Goal: Task Accomplishment & Management: Complete application form

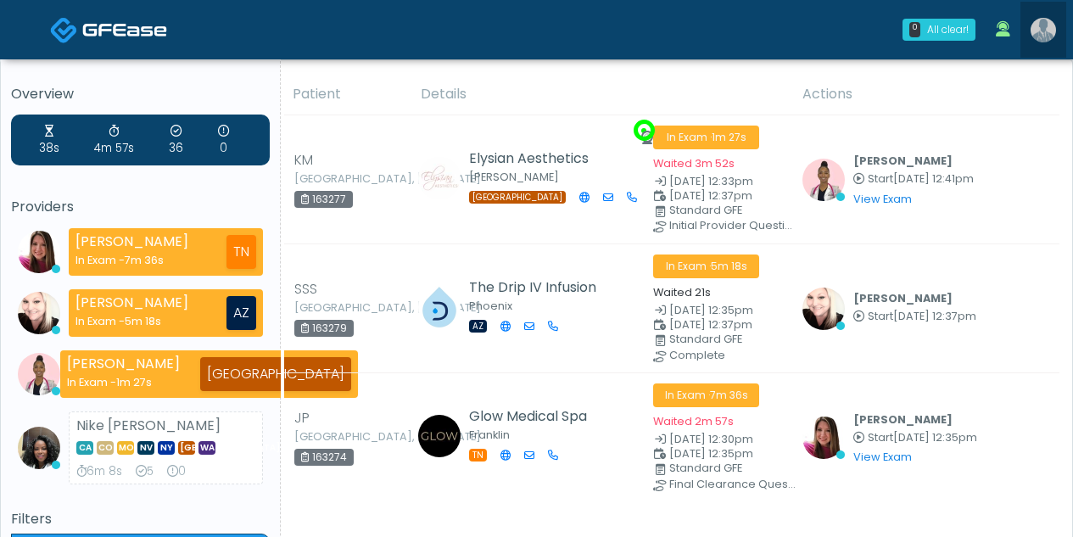
click at [1047, 30] on img at bounding box center [1043, 30] width 25 height 25
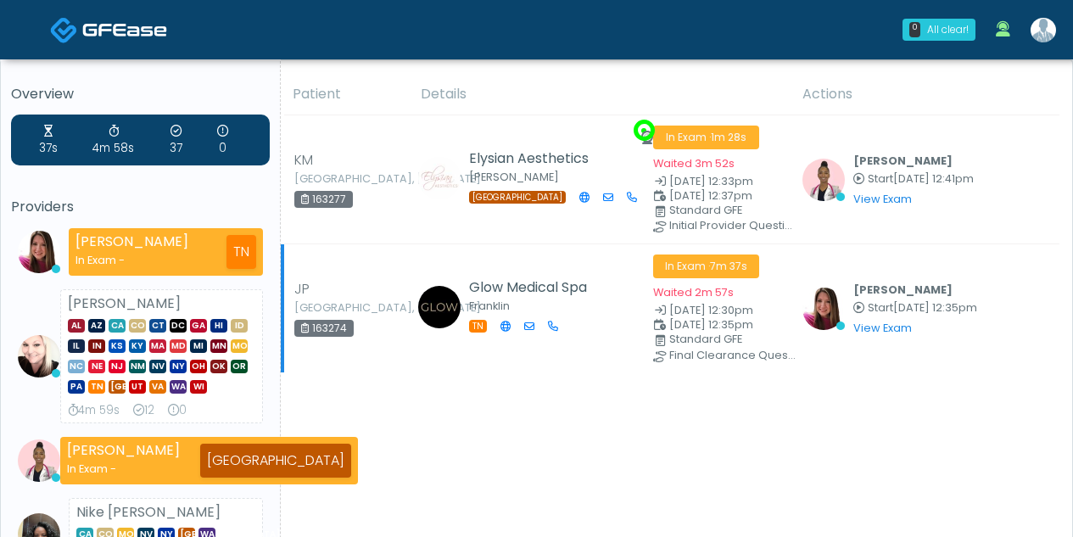
click at [903, 288] on b "[PERSON_NAME]" at bounding box center [902, 289] width 99 height 14
click at [1039, 32] on img at bounding box center [1043, 30] width 25 height 25
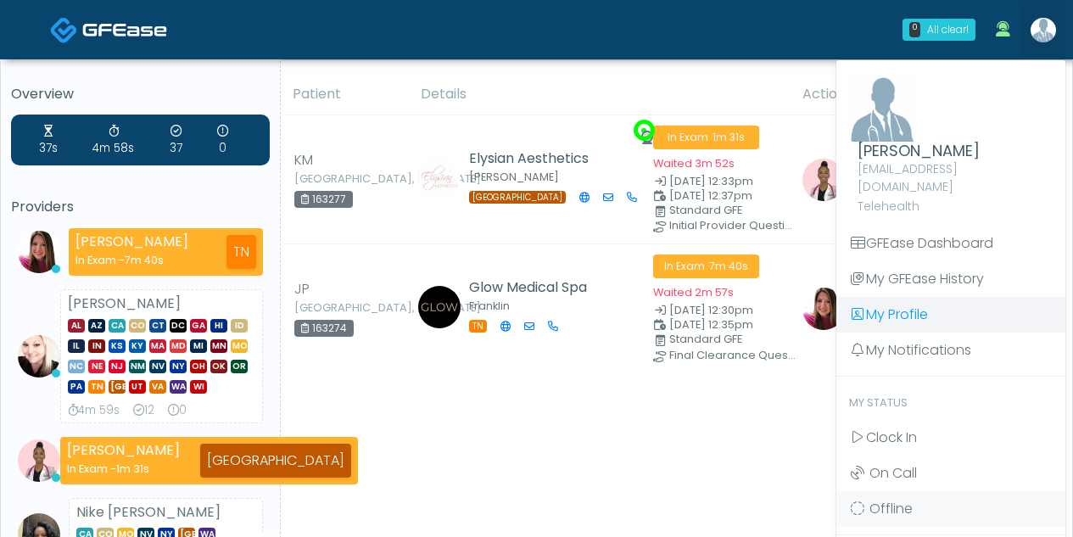
click at [910, 297] on link "My Profile" at bounding box center [950, 315] width 229 height 36
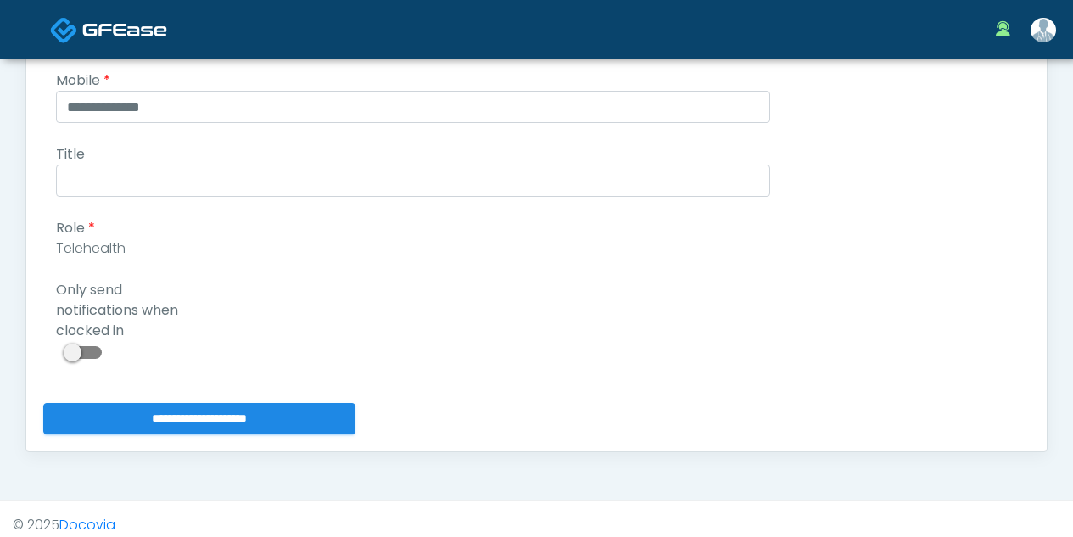
scroll to position [420, 0]
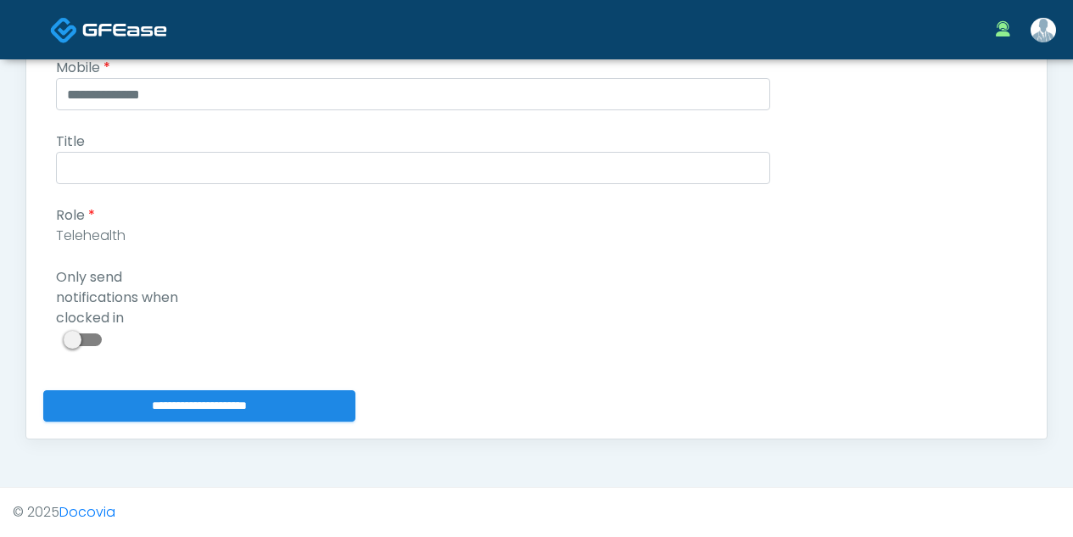
click at [76, 338] on span at bounding box center [85, 339] width 34 height 13
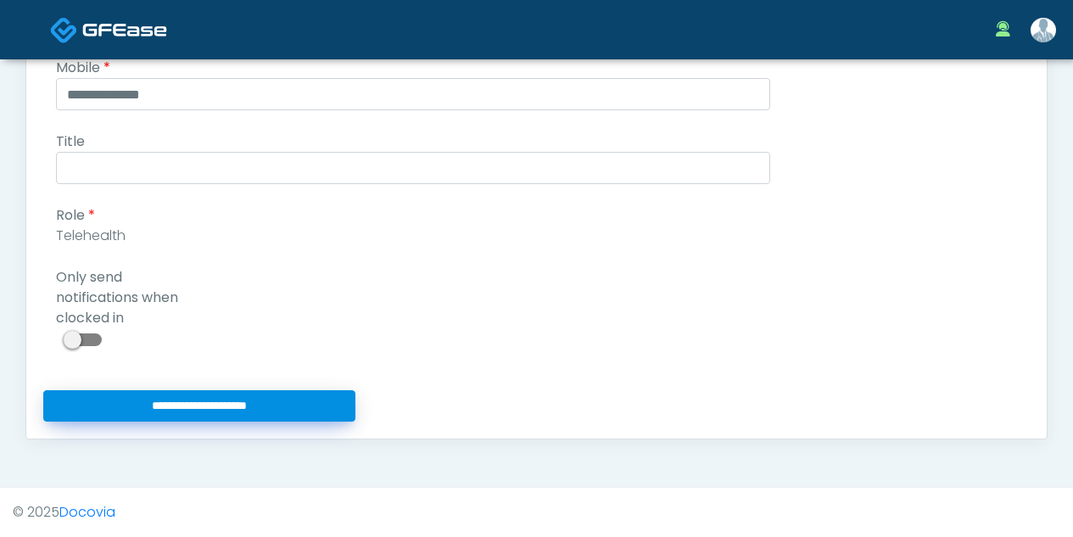
click at [176, 405] on input "**********" at bounding box center [199, 405] width 312 height 31
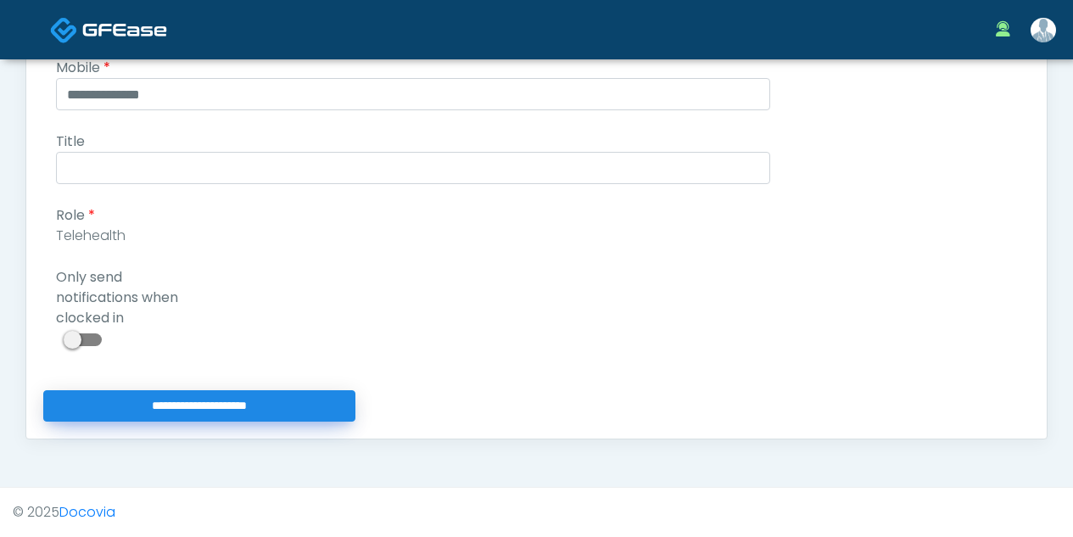
type input "**********"
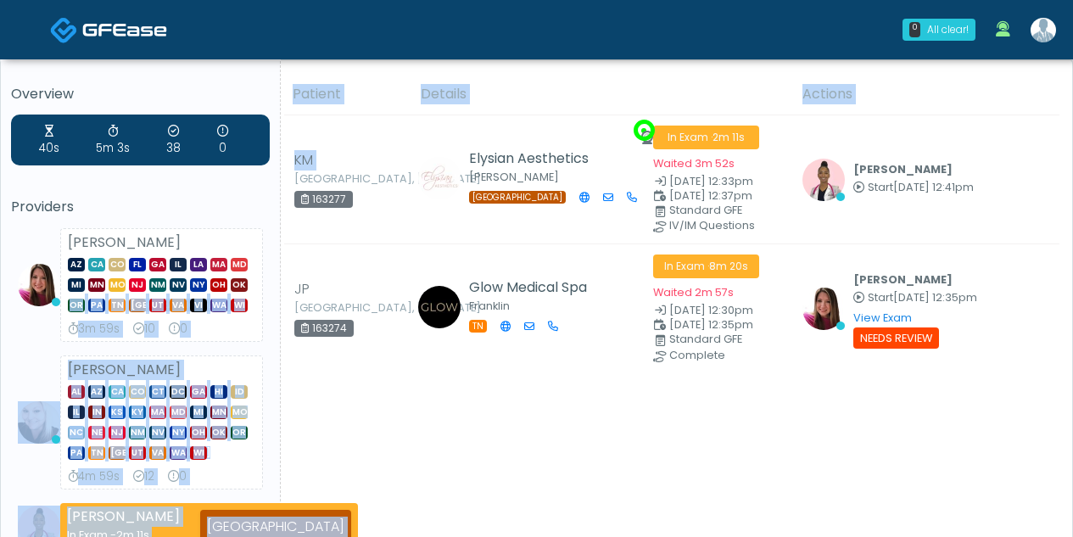
drag, startPoint x: 282, startPoint y: 182, endPoint x: 277, endPoint y: 291, distance: 109.6
click at [277, 291] on div "Overview 40s 5m 3s 38 0 Providers Megan McComy AZ CA CO FL GA IL LA MA MD MI MN…" at bounding box center [537, 483] width 1046 height 818
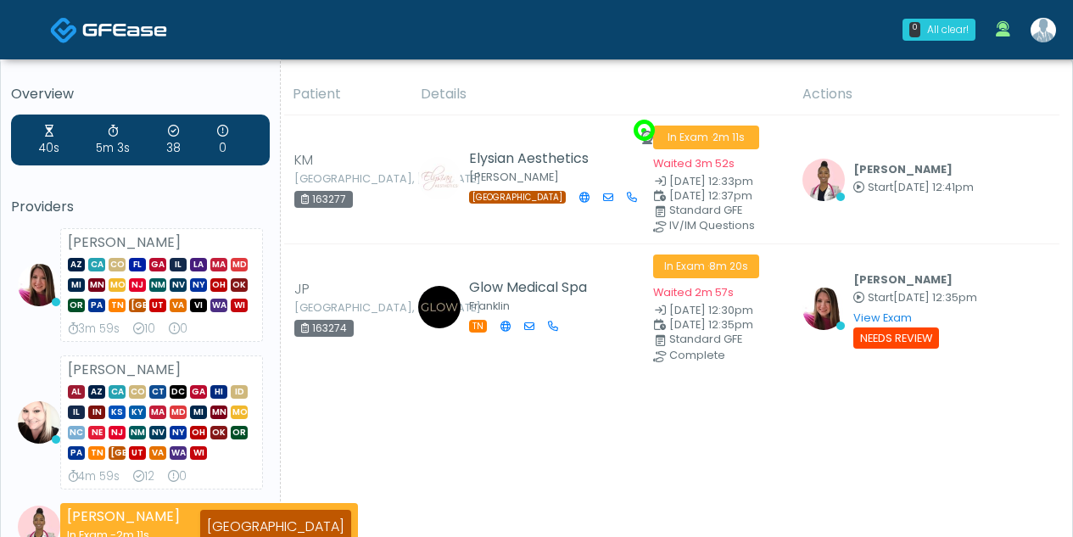
click at [225, 190] on div "40s 5m 3s 38 0 Providers Megan McComy AZ CA CO FL GA IL LA MA MD MI MN MO NJ NM…" at bounding box center [140, 376] width 259 height 522
click at [1039, 34] on img at bounding box center [1043, 30] width 25 height 25
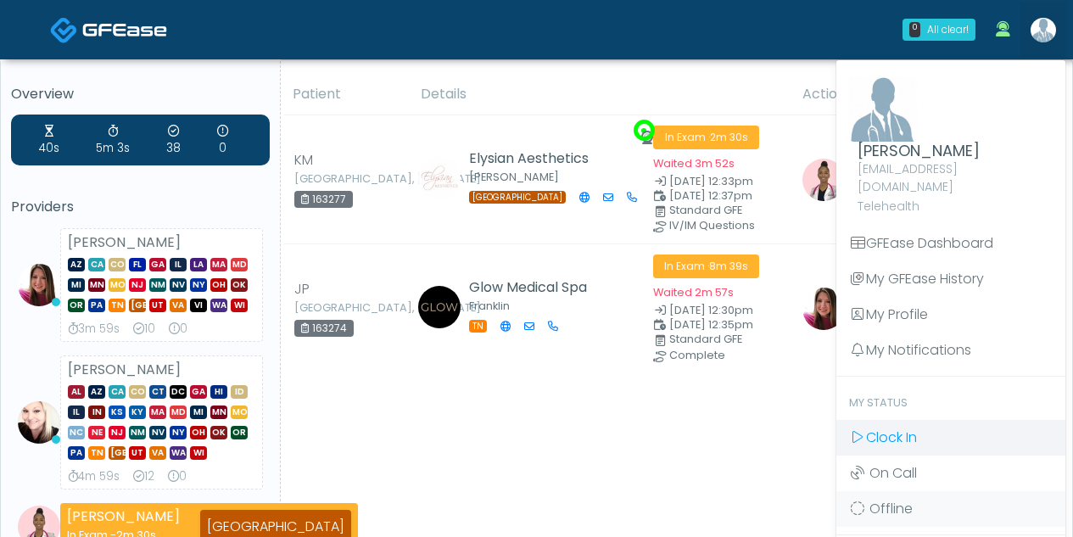
click at [886, 427] on span "Clock In" at bounding box center [891, 437] width 51 height 20
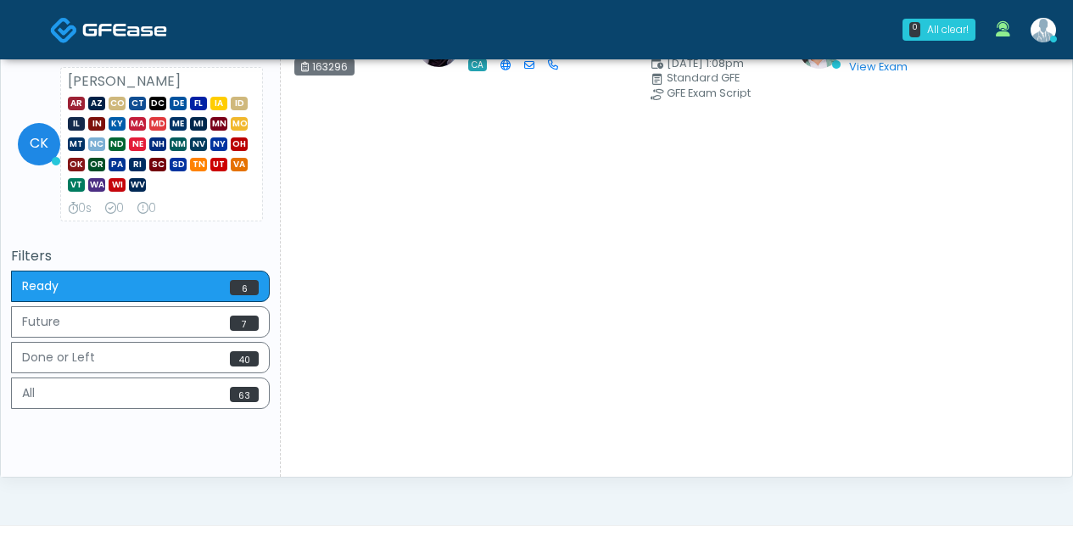
scroll to position [773, 0]
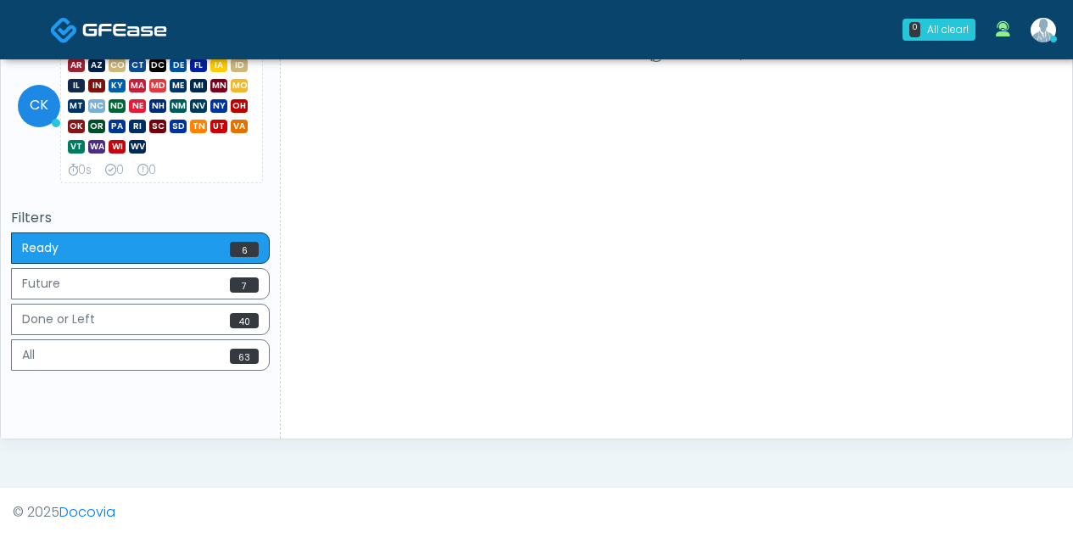
drag, startPoint x: 1072, startPoint y: 355, endPoint x: 1081, endPoint y: 81, distance: 274.1
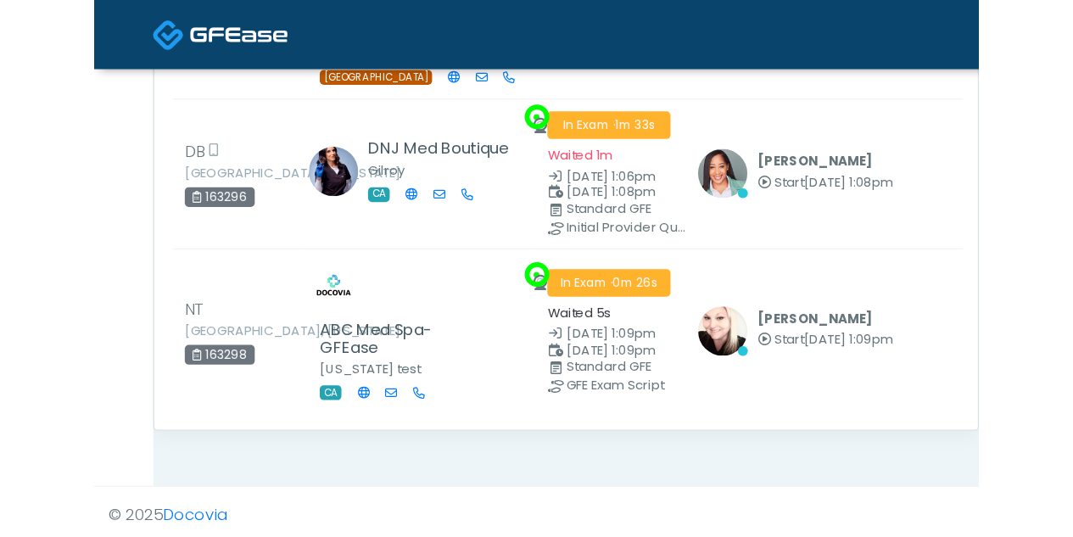
scroll to position [752, 0]
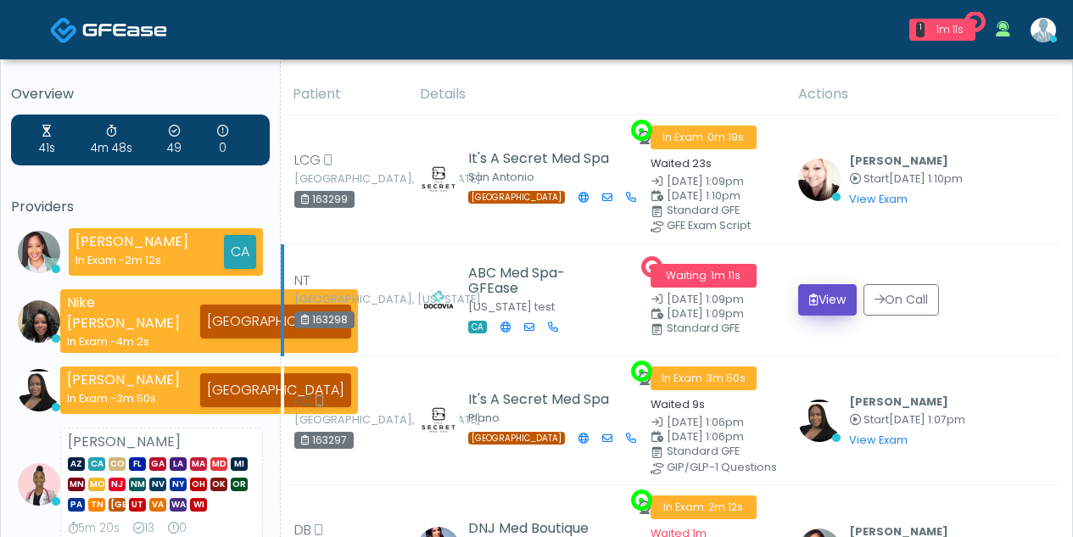
click at [823, 296] on button "View" at bounding box center [827, 299] width 59 height 31
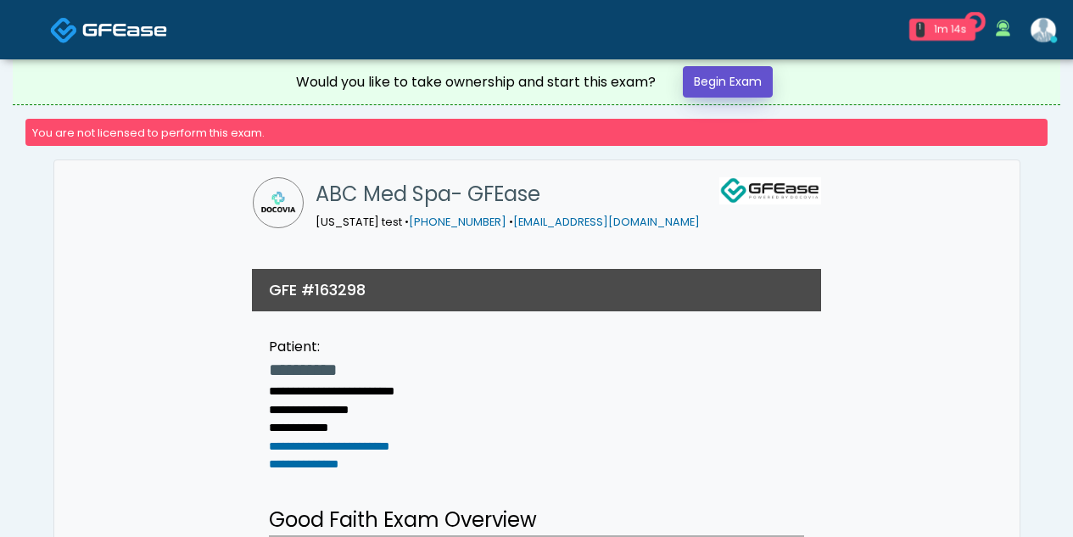
click at [733, 79] on link "Begin Exam" at bounding box center [728, 81] width 90 height 31
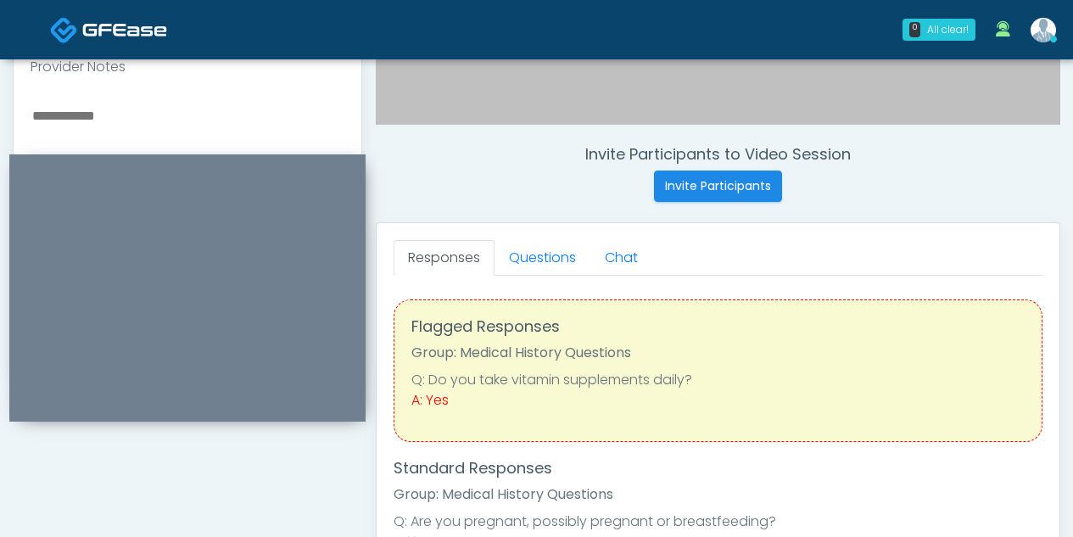
scroll to position [621, 0]
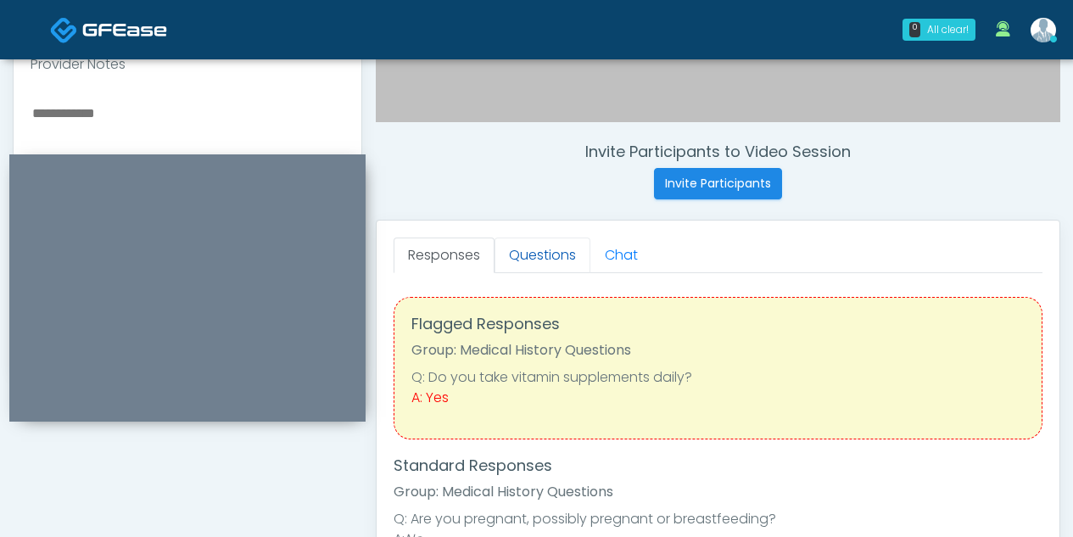
click at [549, 257] on link "Questions" at bounding box center [542, 255] width 96 height 36
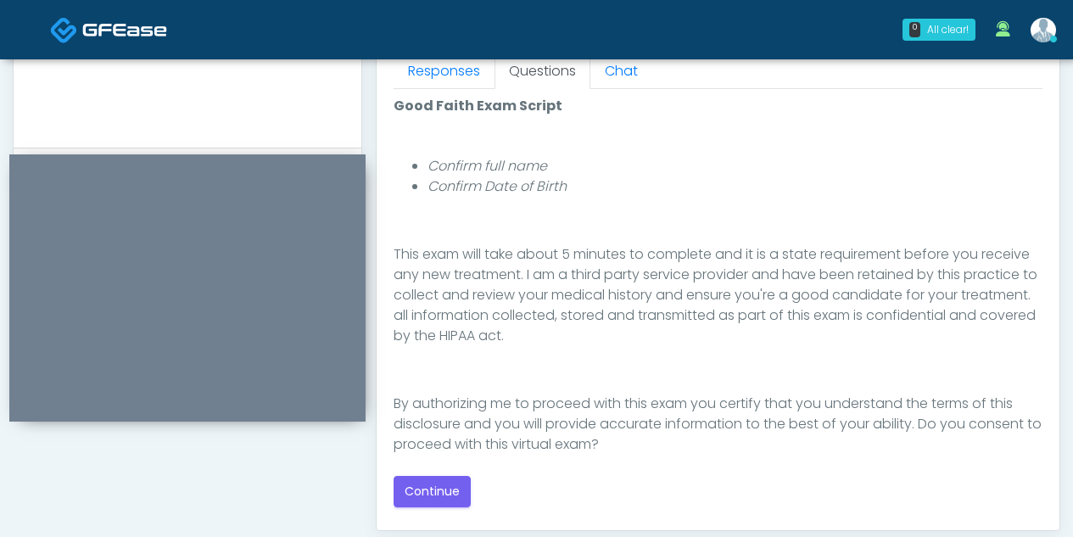
scroll to position [197, 0]
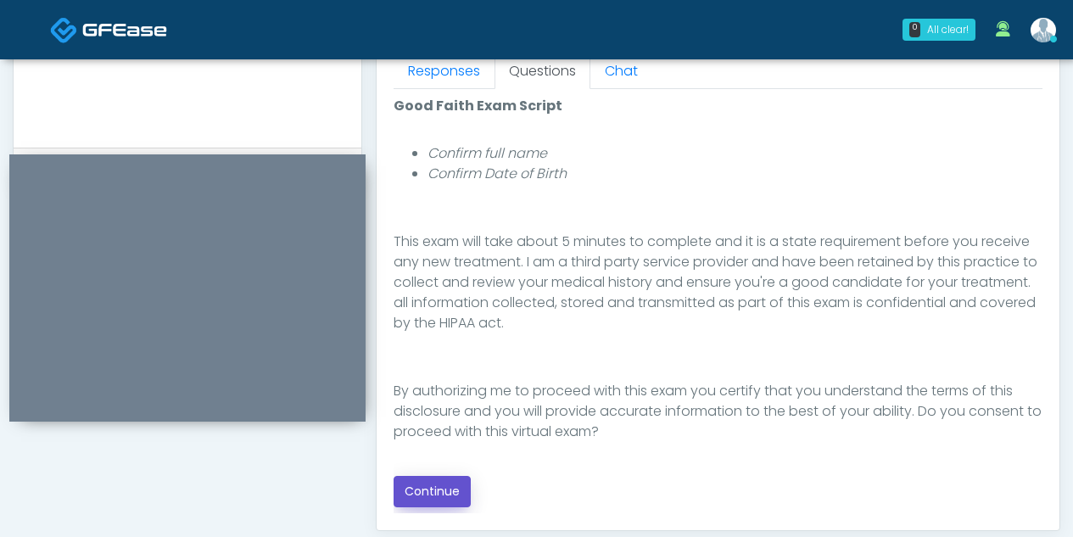
click at [433, 487] on button "Continue" at bounding box center [432, 491] width 77 height 31
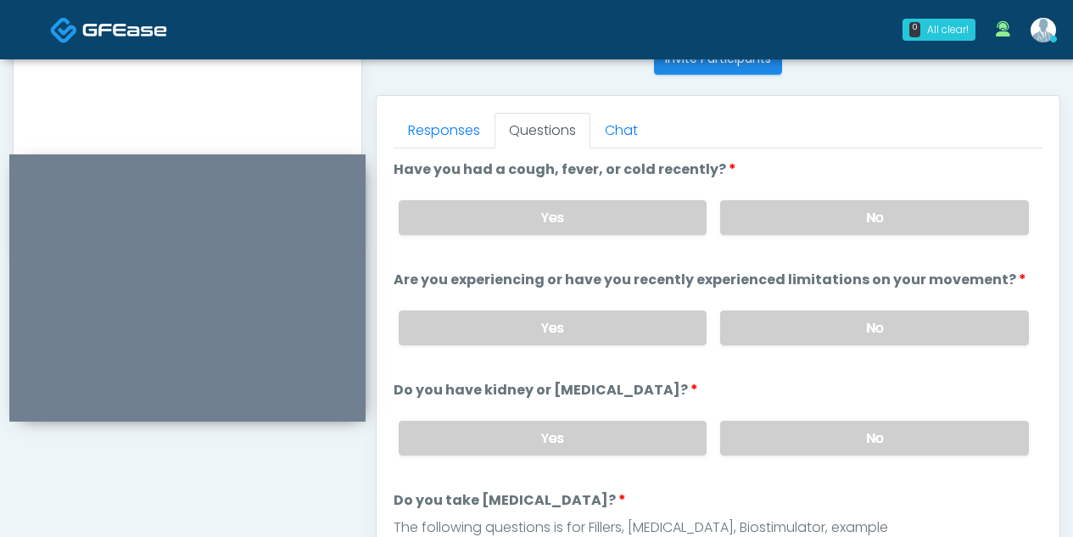
scroll to position [748, 0]
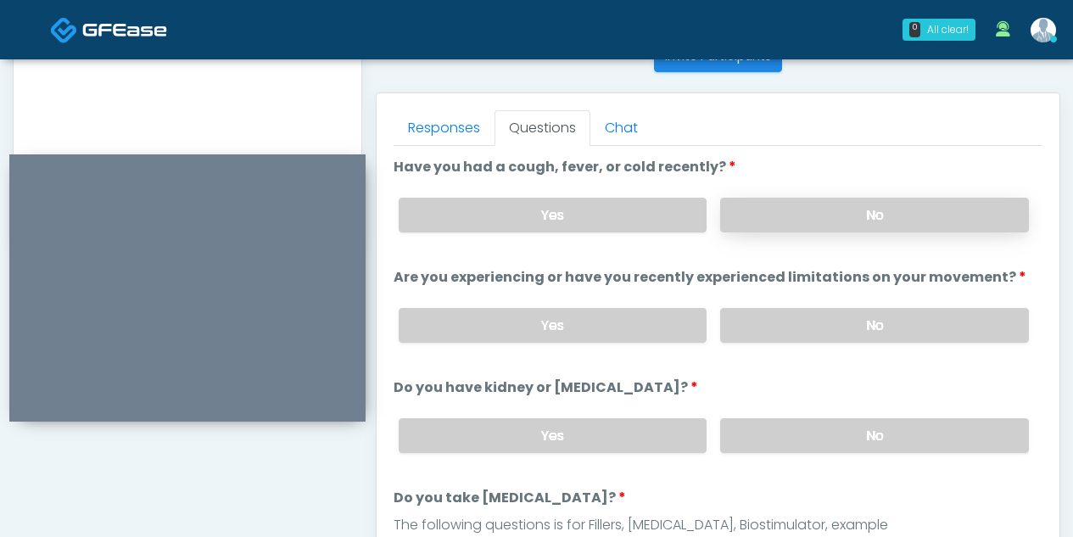
click at [849, 206] on label "No" at bounding box center [874, 215] width 309 height 35
click at [833, 324] on label "No" at bounding box center [874, 325] width 309 height 35
click at [881, 432] on label "No" at bounding box center [874, 435] width 309 height 35
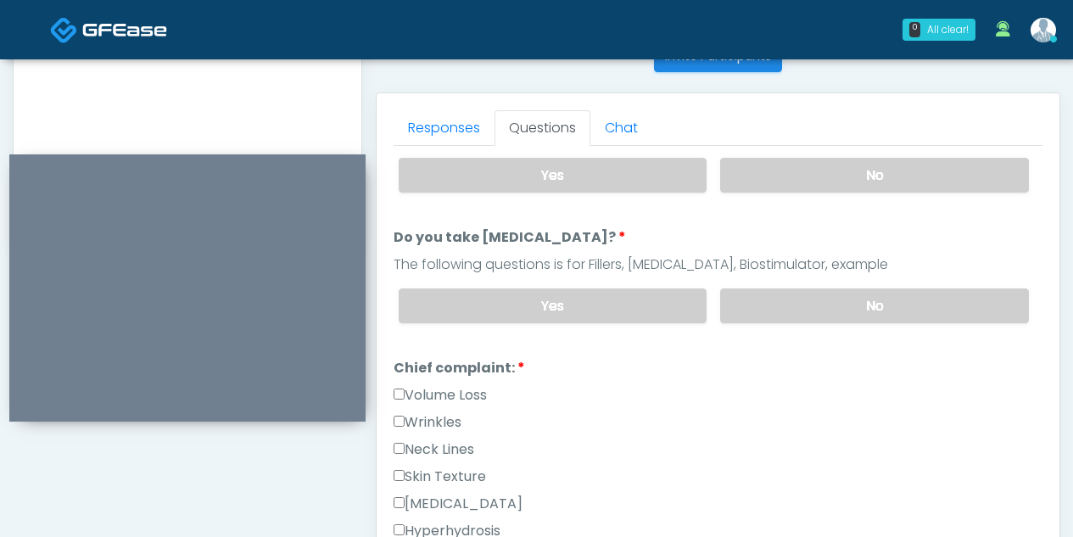
scroll to position [266, 0]
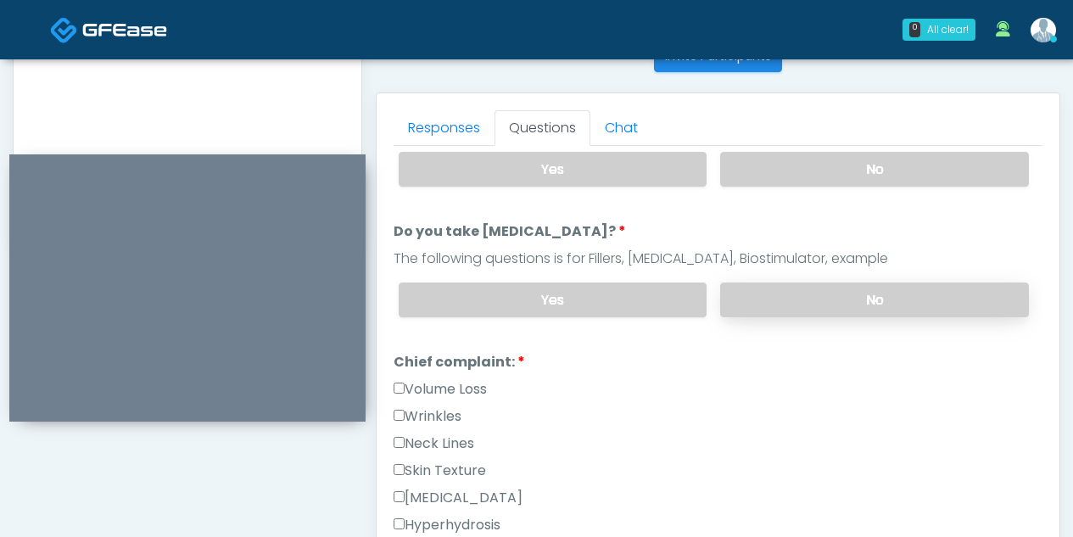
click at [844, 293] on label "No" at bounding box center [874, 299] width 309 height 35
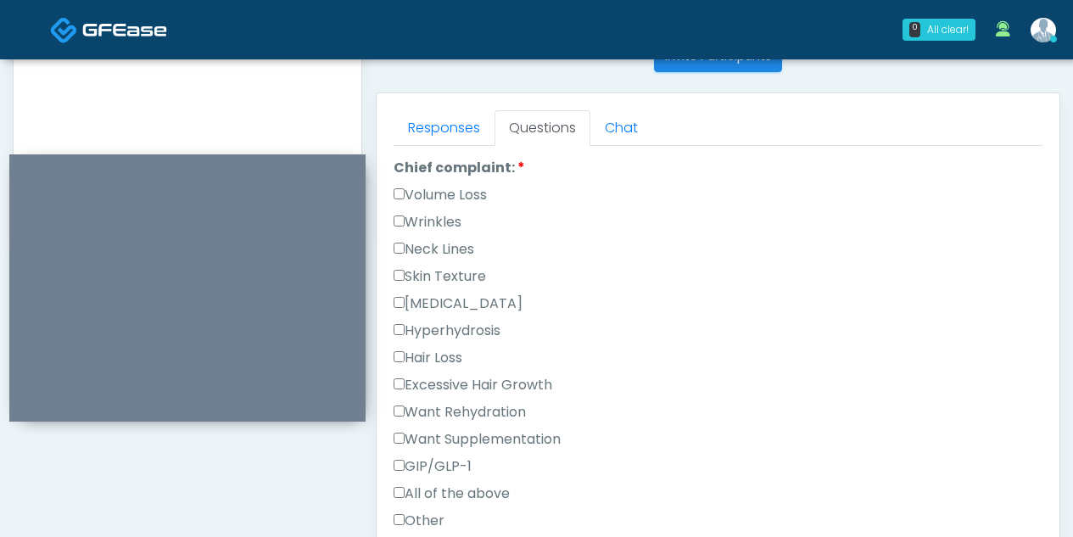
scroll to position [467, 0]
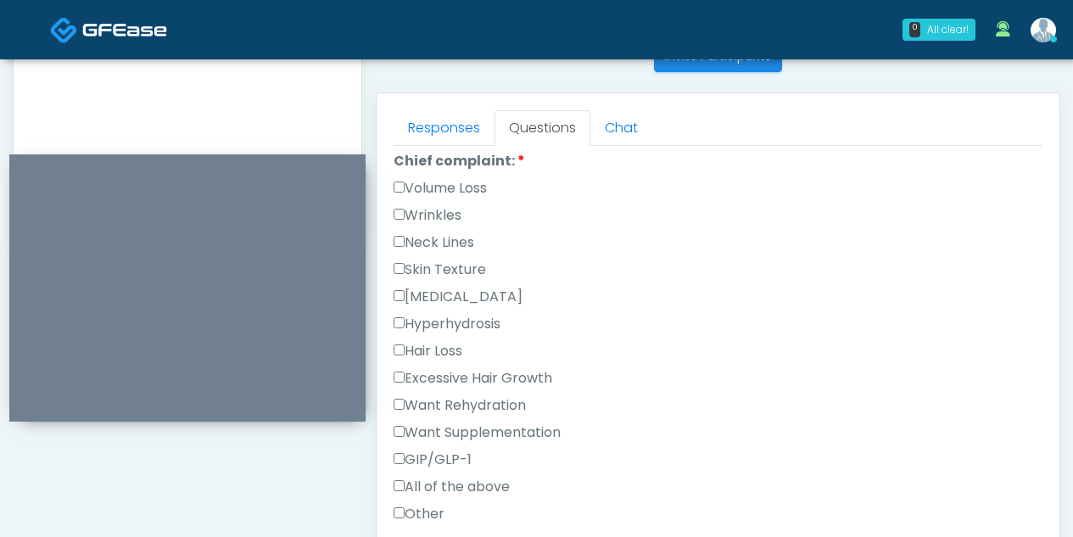
click at [398, 178] on label "Volume Loss" at bounding box center [440, 188] width 93 height 20
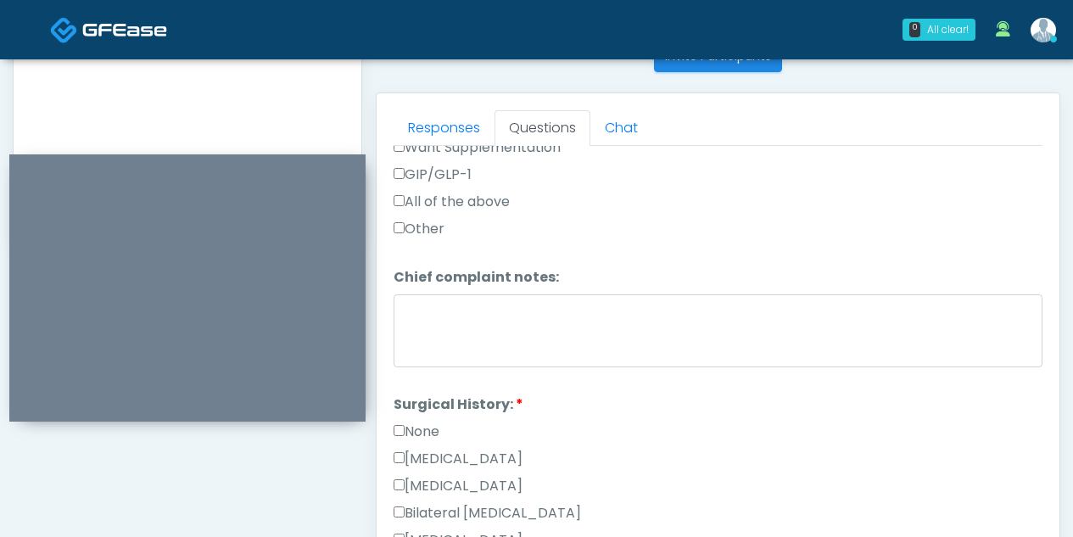
scroll to position [779, 0]
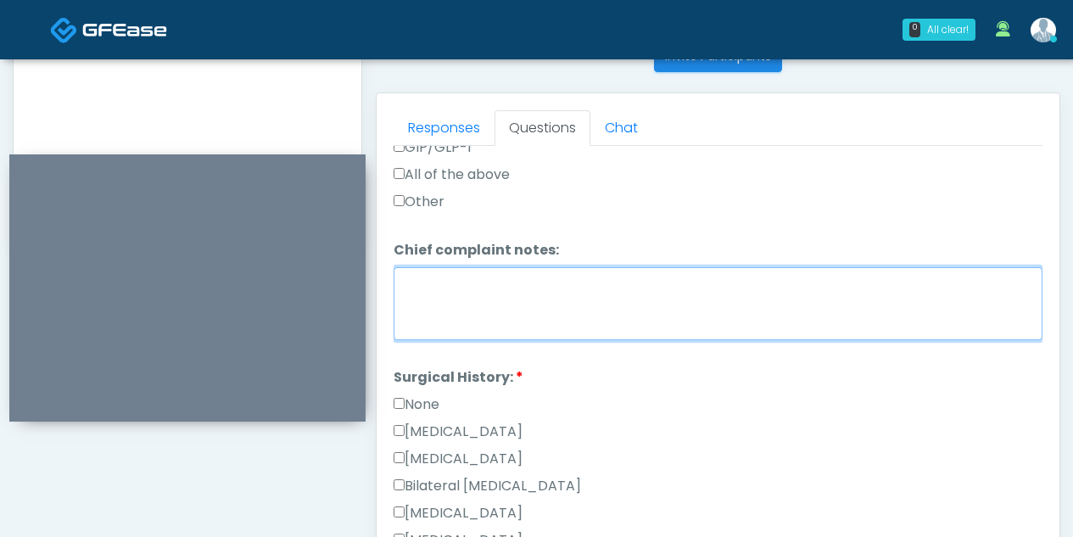
click at [783, 288] on textarea "Chief complaint notes:" at bounding box center [718, 303] width 649 height 73
type textarea "**********"
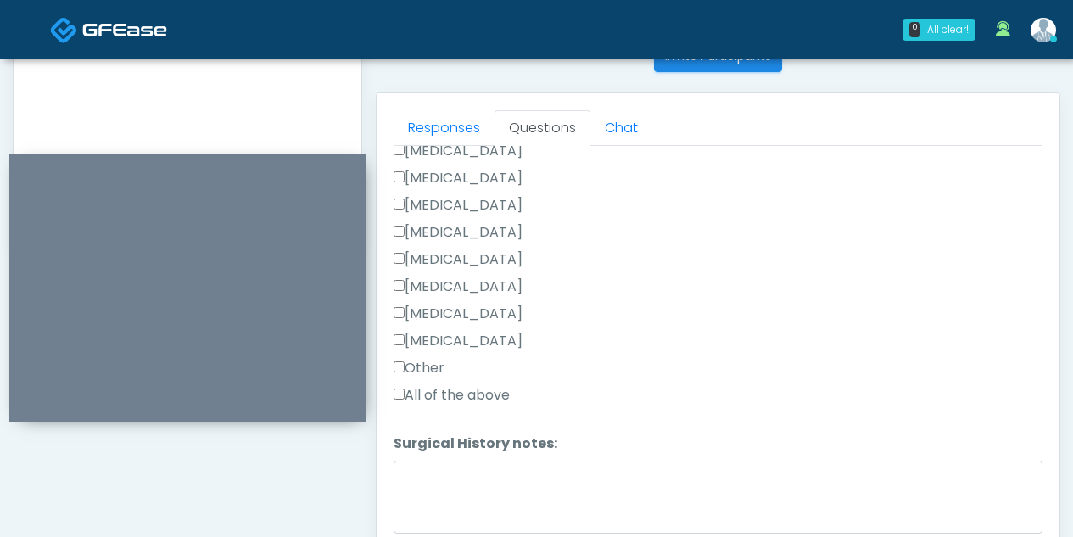
scroll to position [1159, 0]
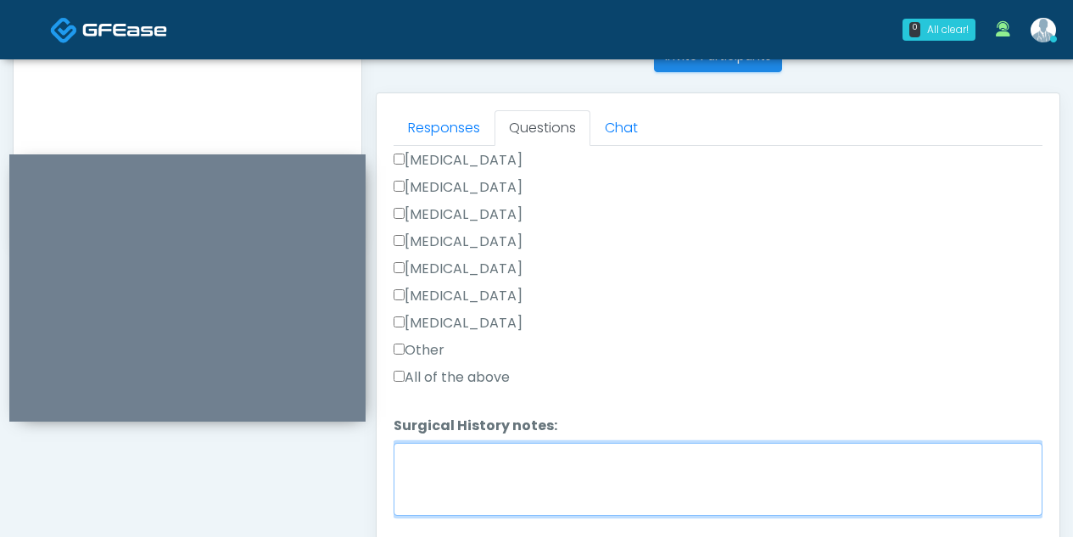
click at [921, 474] on textarea "Surgical History notes:" at bounding box center [718, 479] width 649 height 73
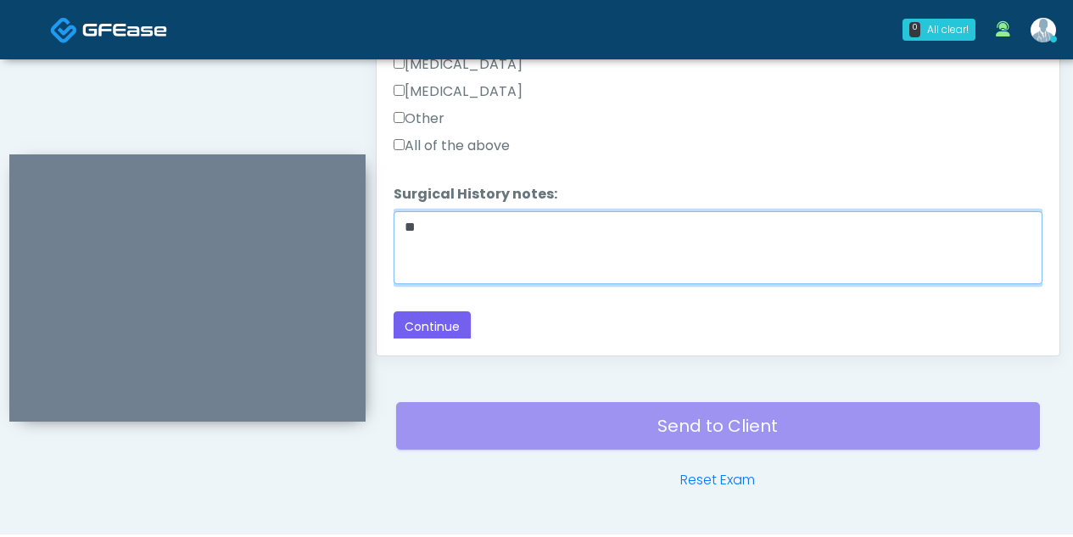
scroll to position [982, 0]
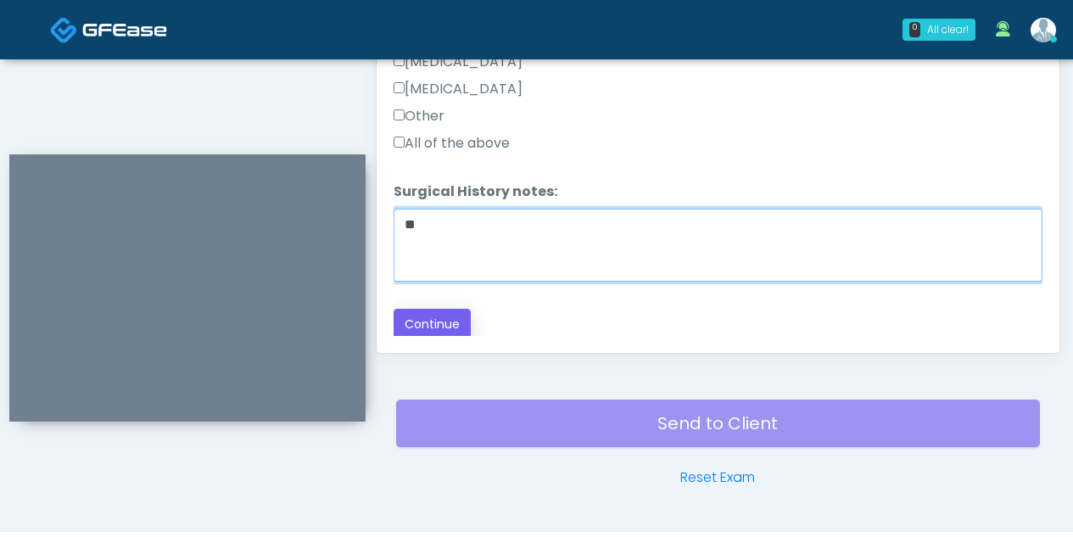
type textarea "**"
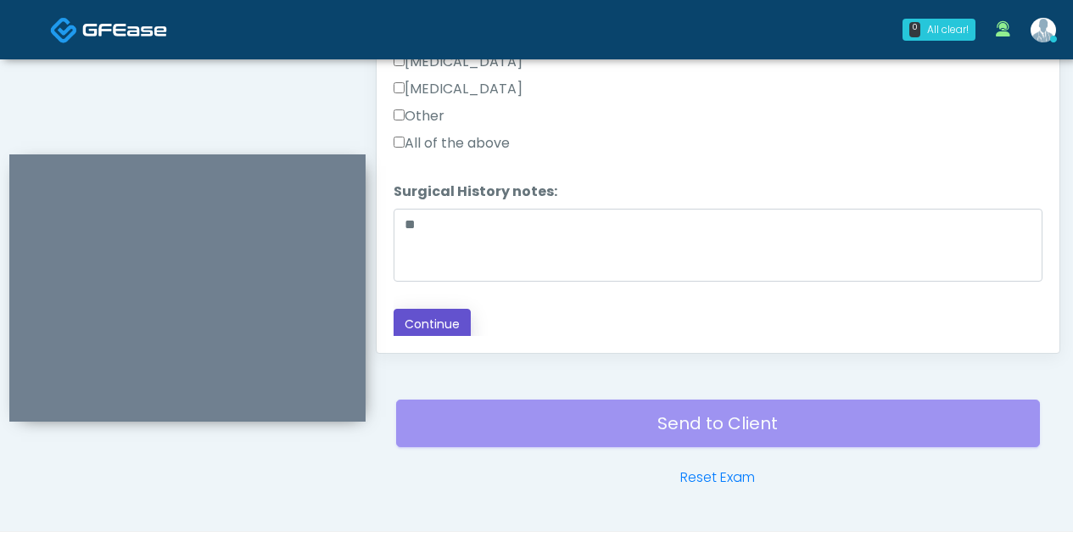
click at [443, 330] on button "Continue" at bounding box center [432, 324] width 77 height 31
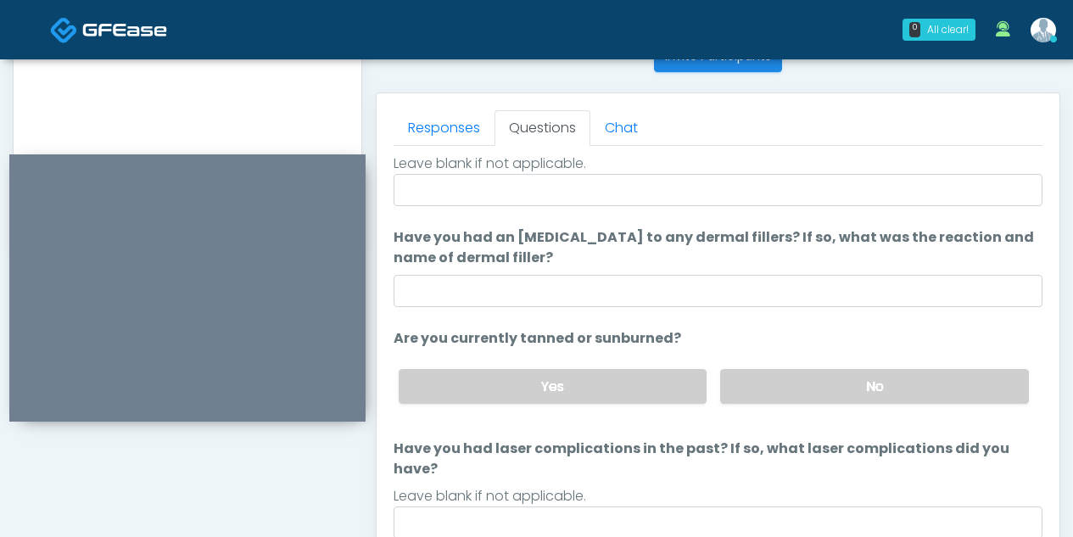
scroll to position [752, 0]
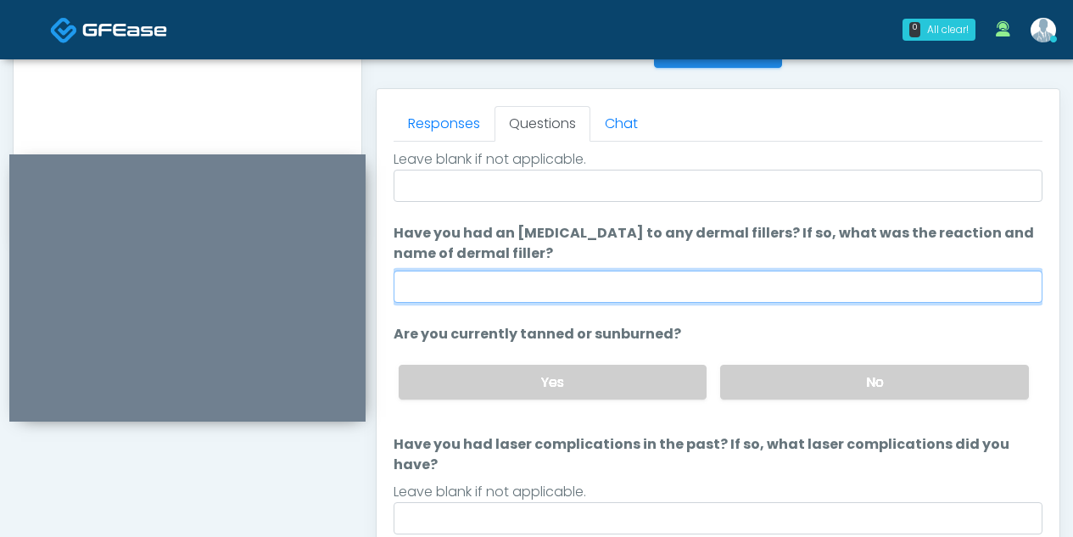
click at [521, 282] on input "Have you had an allergic response to any dermal fillers? If so, what was the re…" at bounding box center [718, 287] width 649 height 32
type input "**"
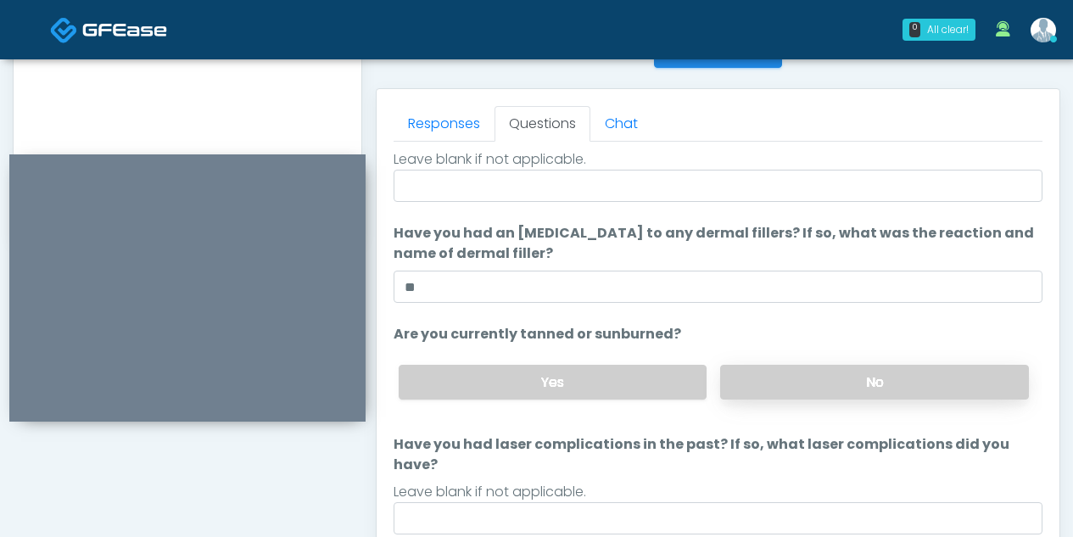
click at [825, 374] on label "No" at bounding box center [874, 382] width 309 height 35
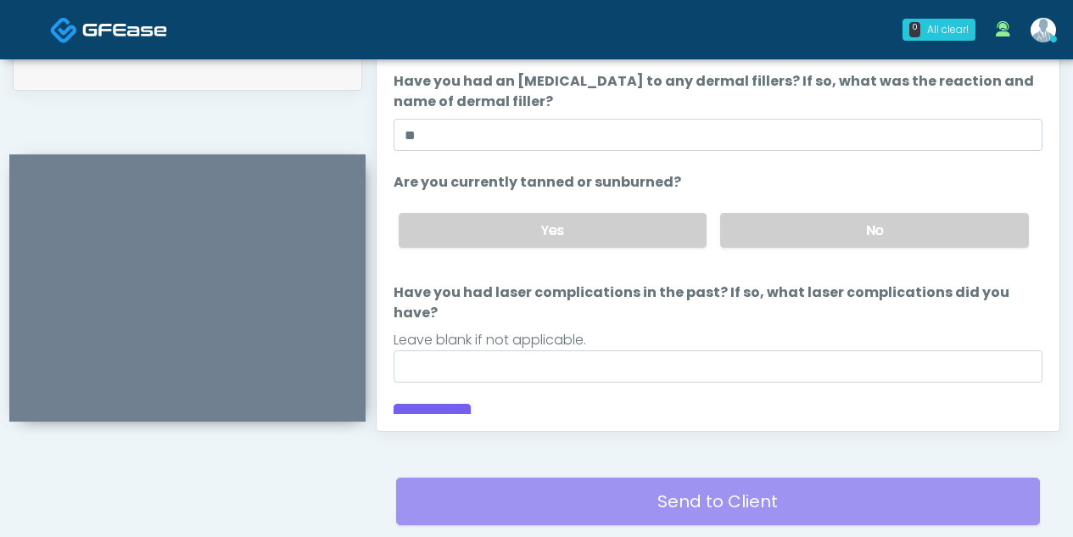
scroll to position [908, 0]
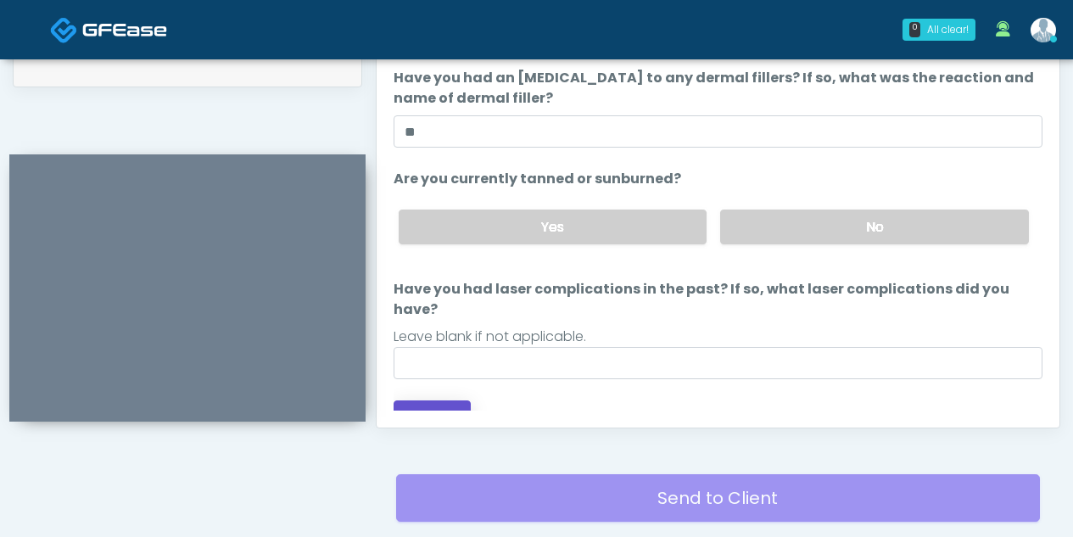
click at [416, 400] on button "Continue" at bounding box center [432, 415] width 77 height 31
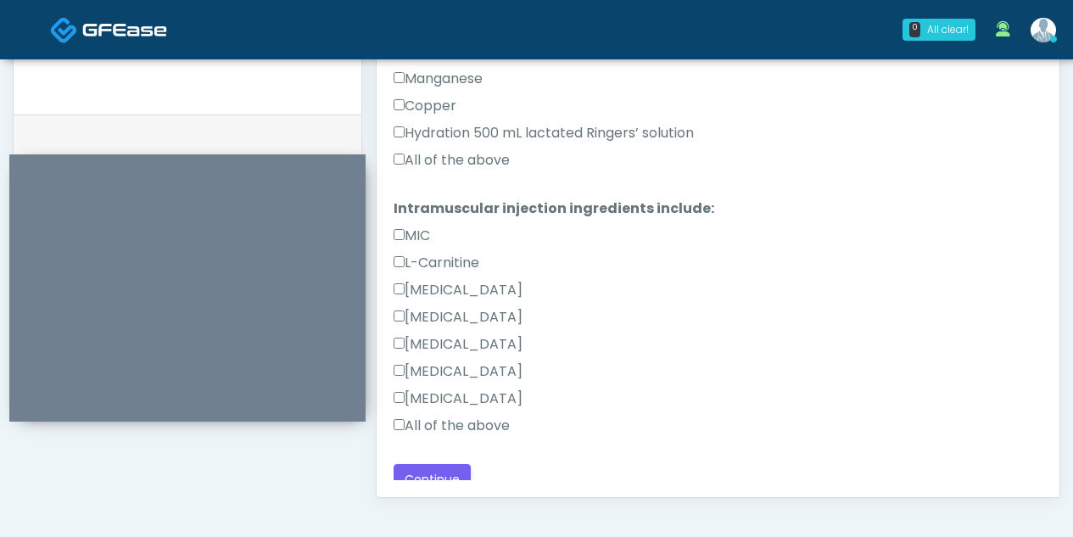
scroll to position [830, 0]
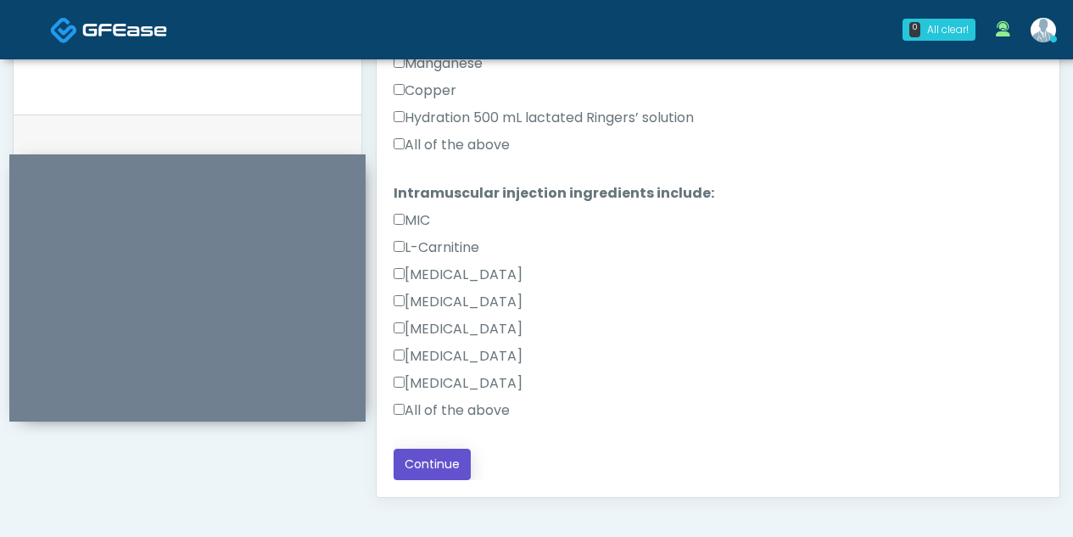
click at [436, 459] on button "Continue" at bounding box center [432, 464] width 77 height 31
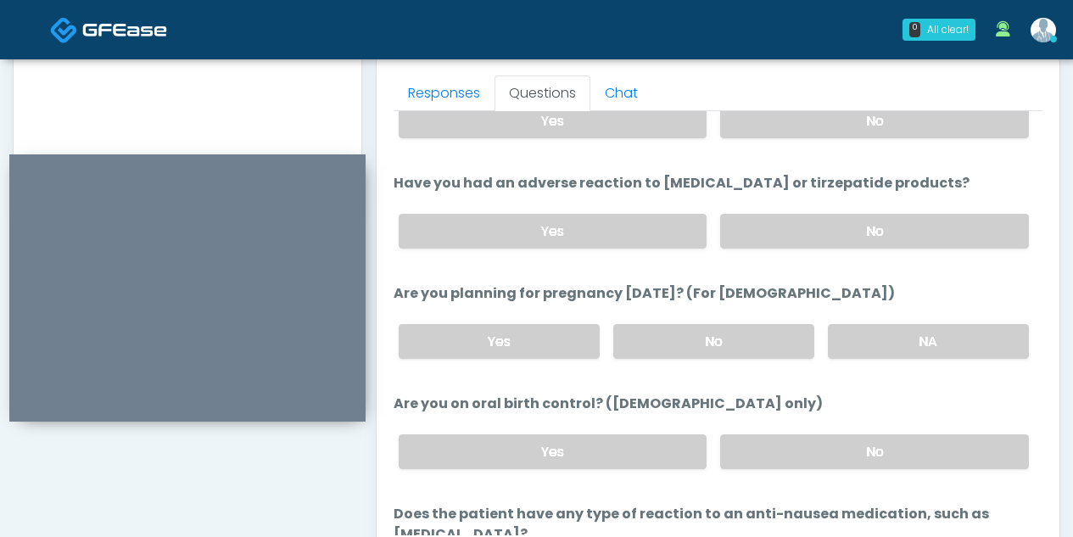
scroll to position [785, 0]
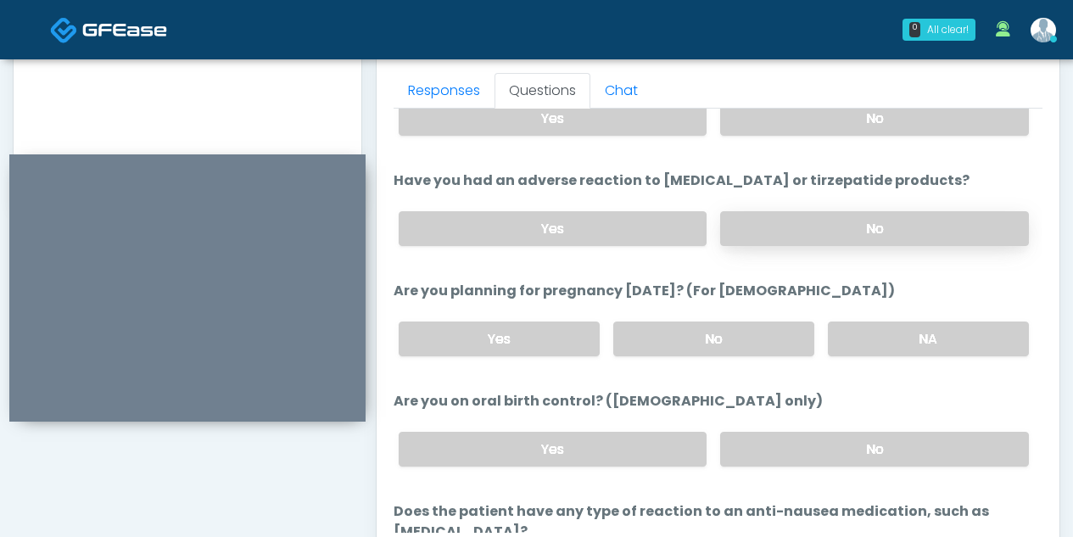
click at [807, 224] on label "No" at bounding box center [874, 228] width 309 height 35
click at [735, 334] on label "No" at bounding box center [713, 338] width 201 height 35
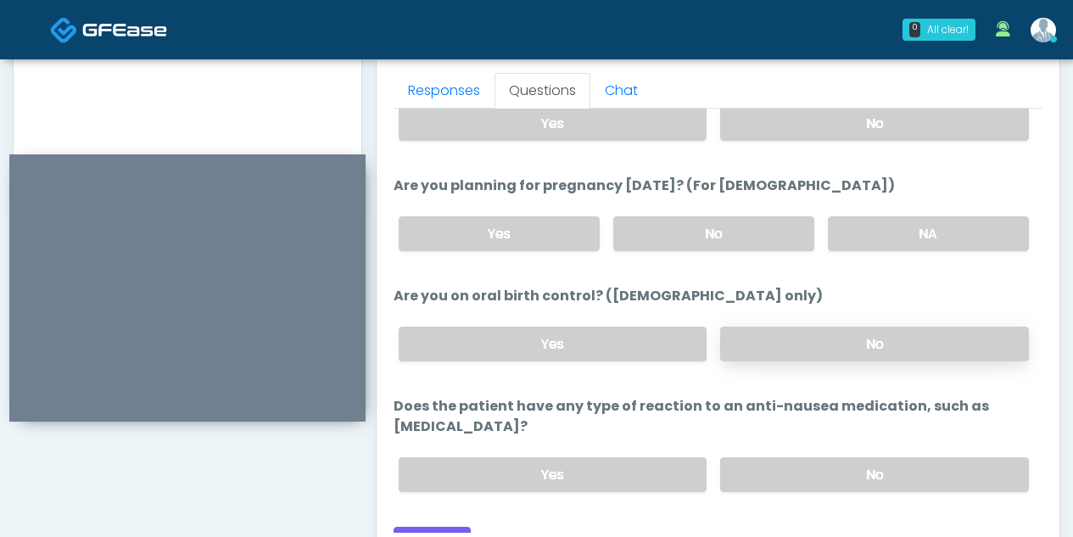
click at [873, 342] on label "No" at bounding box center [874, 344] width 309 height 35
click at [837, 457] on label "No" at bounding box center [874, 474] width 309 height 35
click at [451, 527] on button "Continue" at bounding box center [432, 542] width 77 height 31
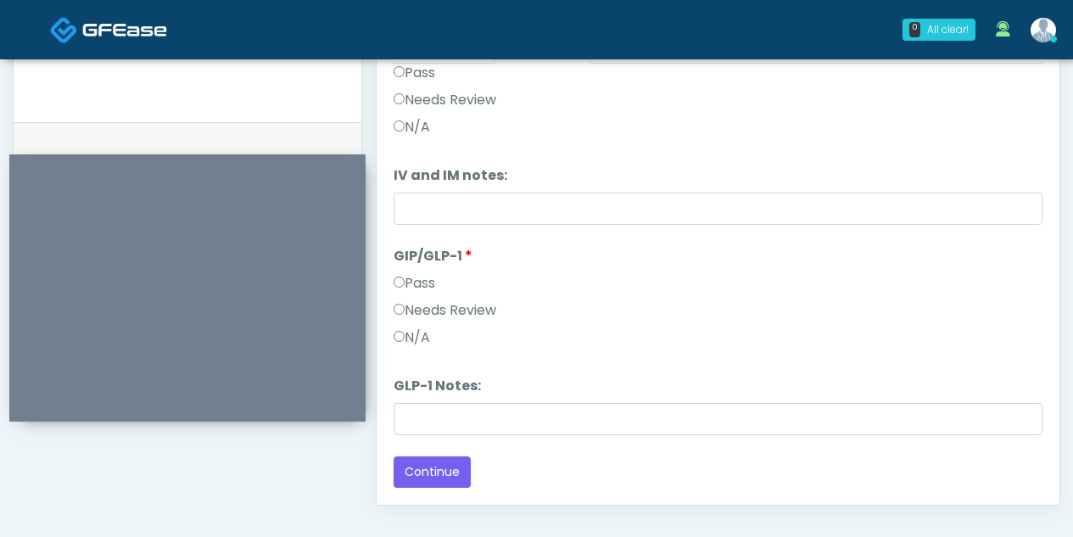
scroll to position [835, 0]
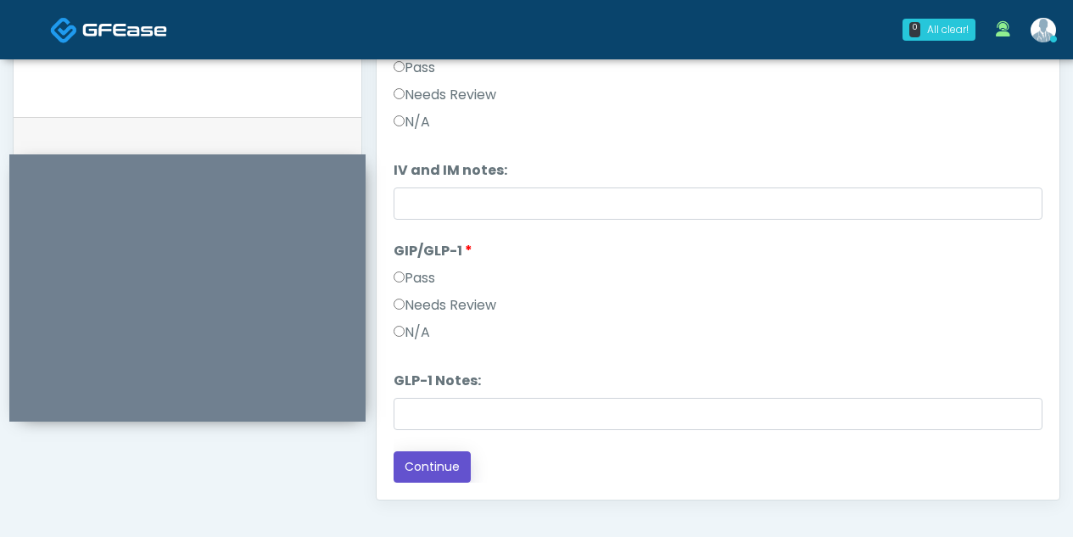
click at [438, 460] on button "Continue" at bounding box center [432, 466] width 77 height 31
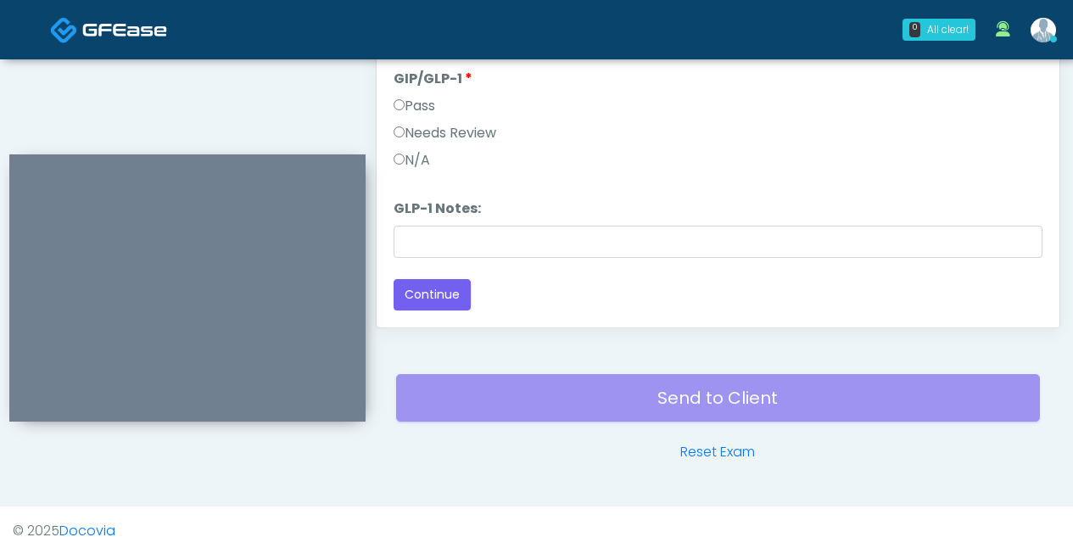
scroll to position [1008, 0]
click at [444, 292] on button "Continue" at bounding box center [432, 293] width 77 height 31
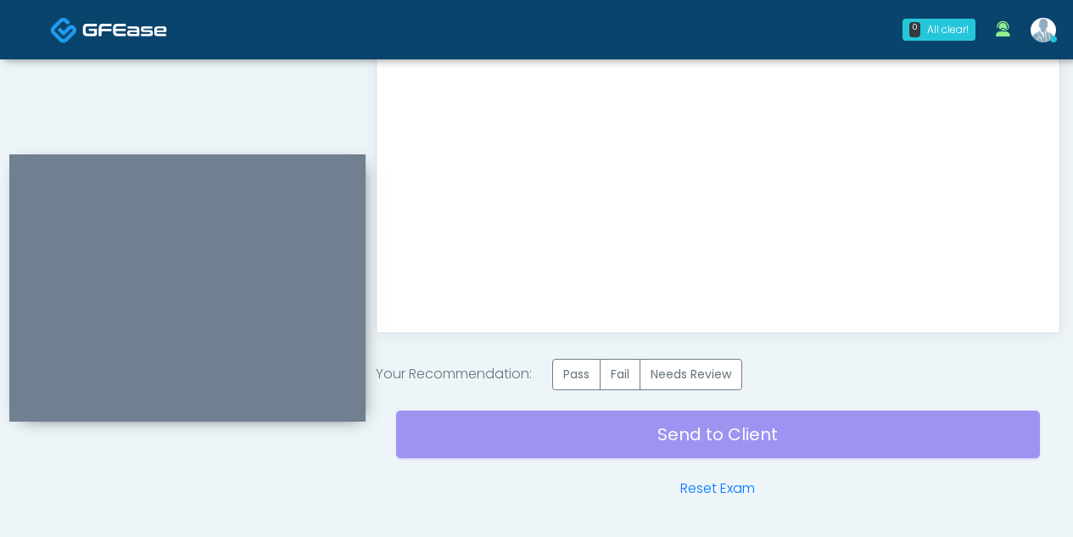
scroll to position [1058, 0]
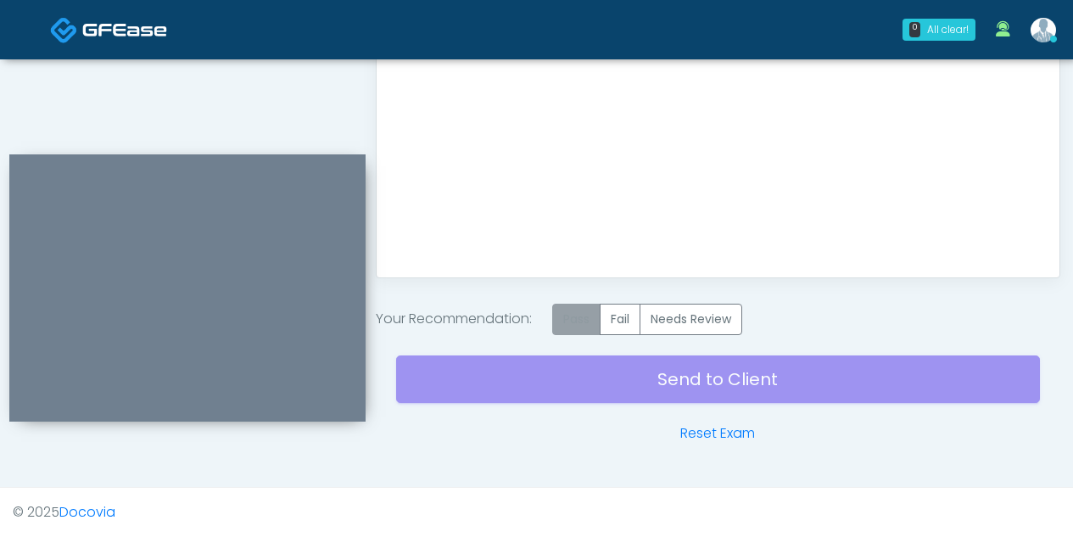
click at [578, 320] on label "Pass" at bounding box center [576, 319] width 48 height 31
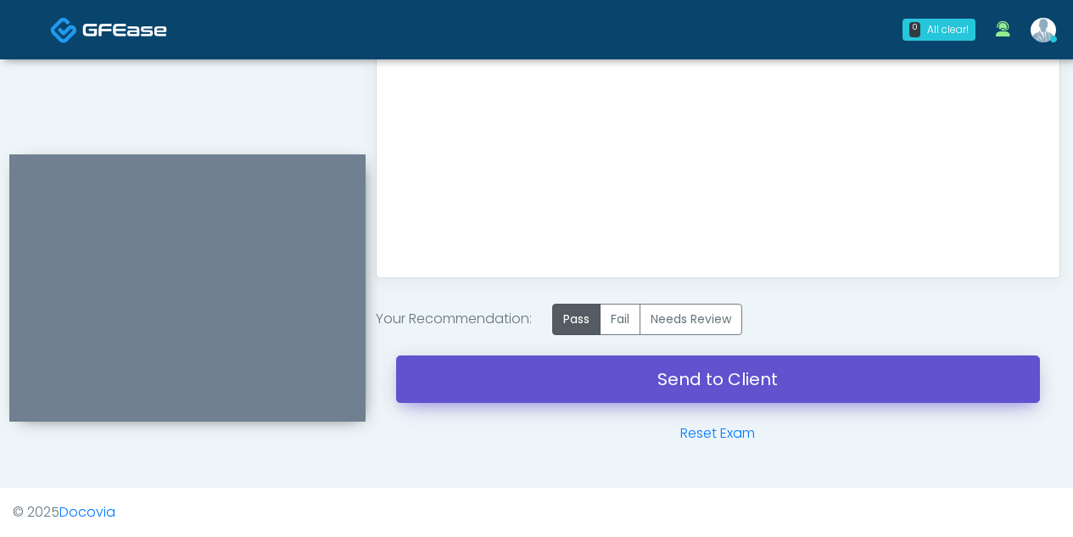
drag, startPoint x: 689, startPoint y: 388, endPoint x: 630, endPoint y: 93, distance: 300.1
click at [689, 388] on link "Send to Client" at bounding box center [718, 378] width 644 height 47
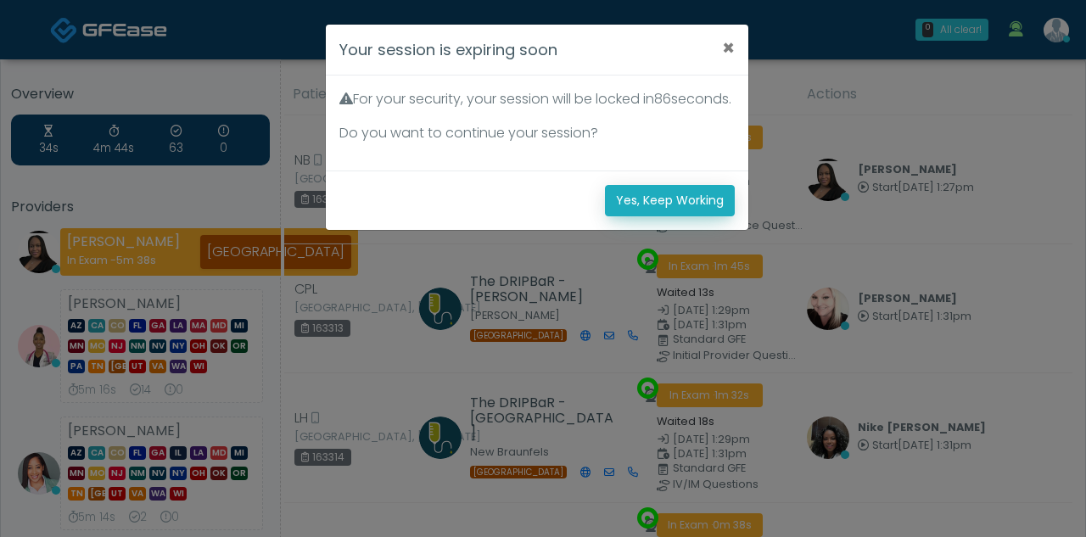
click at [645, 216] on button "Yes, Keep Working" at bounding box center [670, 200] width 130 height 31
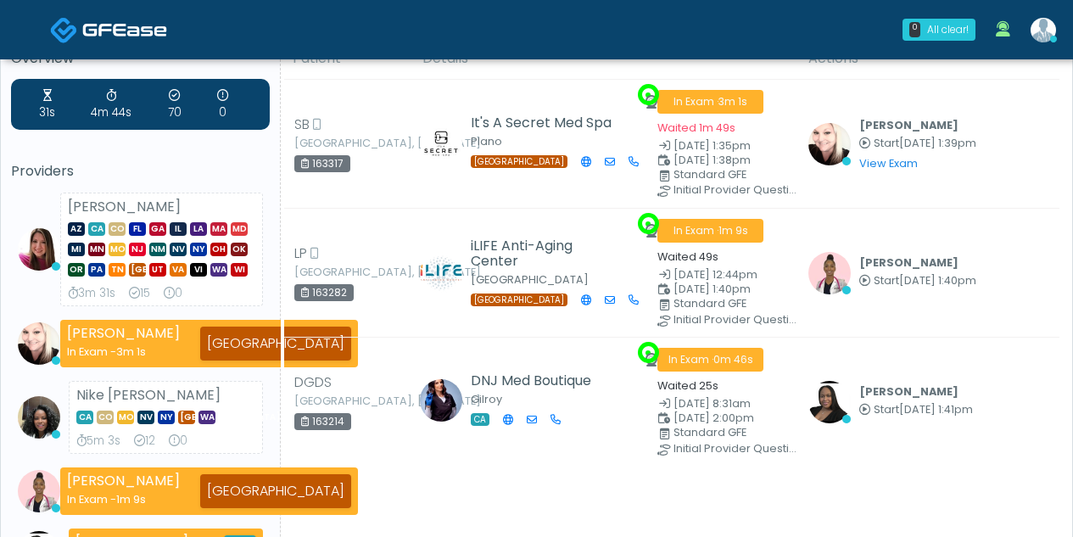
scroll to position [37, 0]
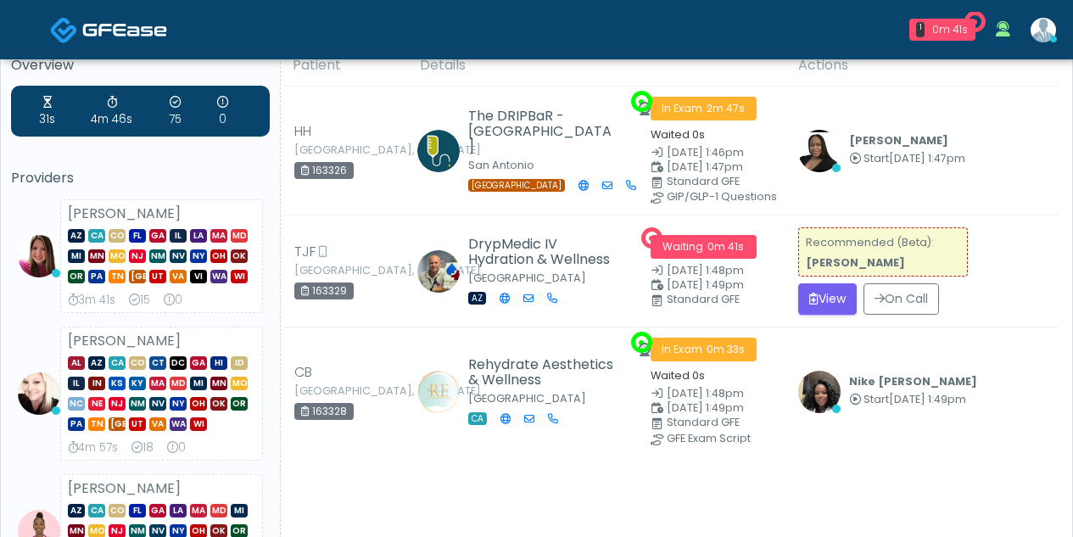
scroll to position [31, 0]
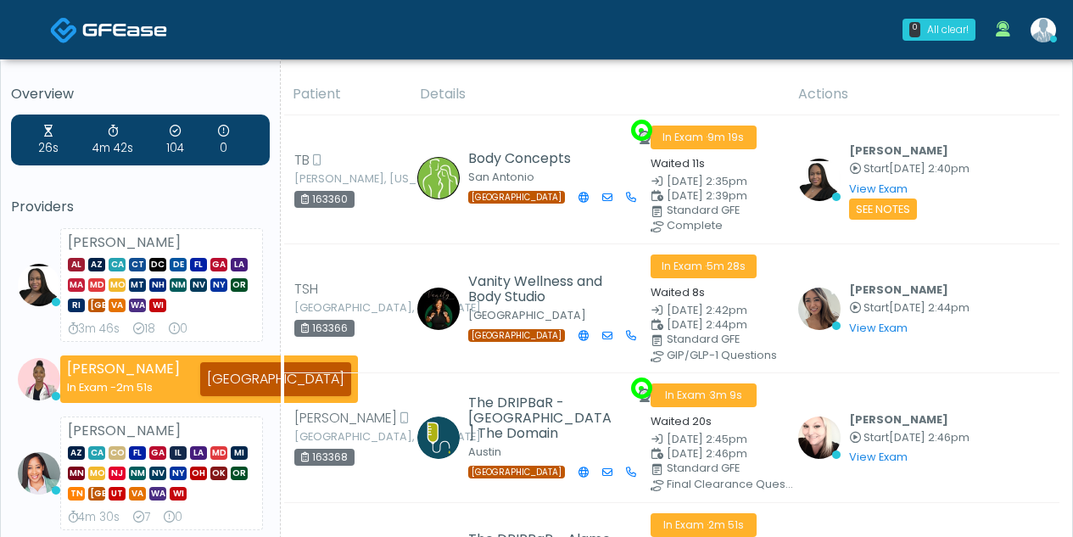
click at [1036, 29] on img at bounding box center [1043, 30] width 25 height 25
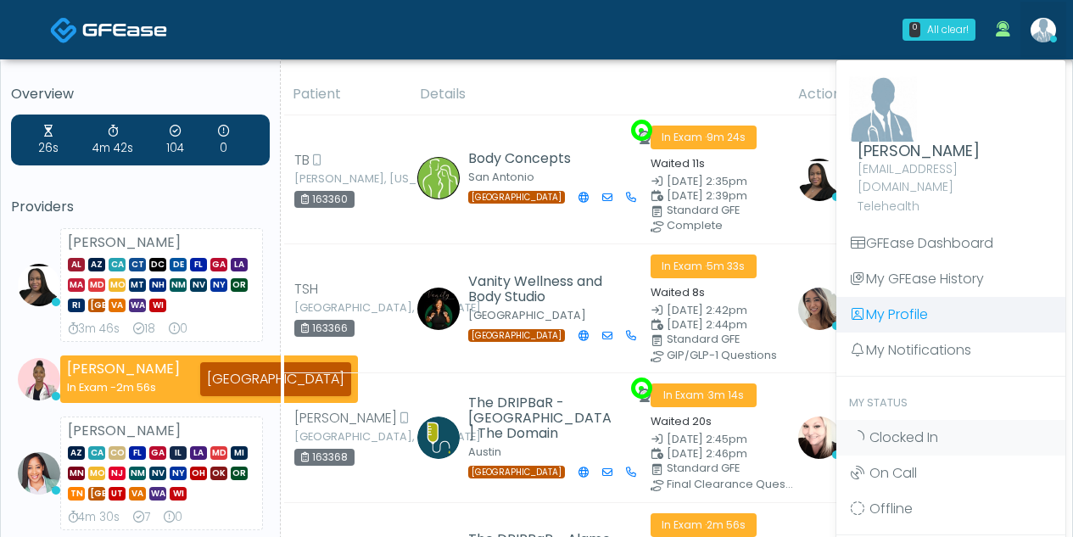
click at [905, 297] on link "My Profile" at bounding box center [950, 315] width 229 height 36
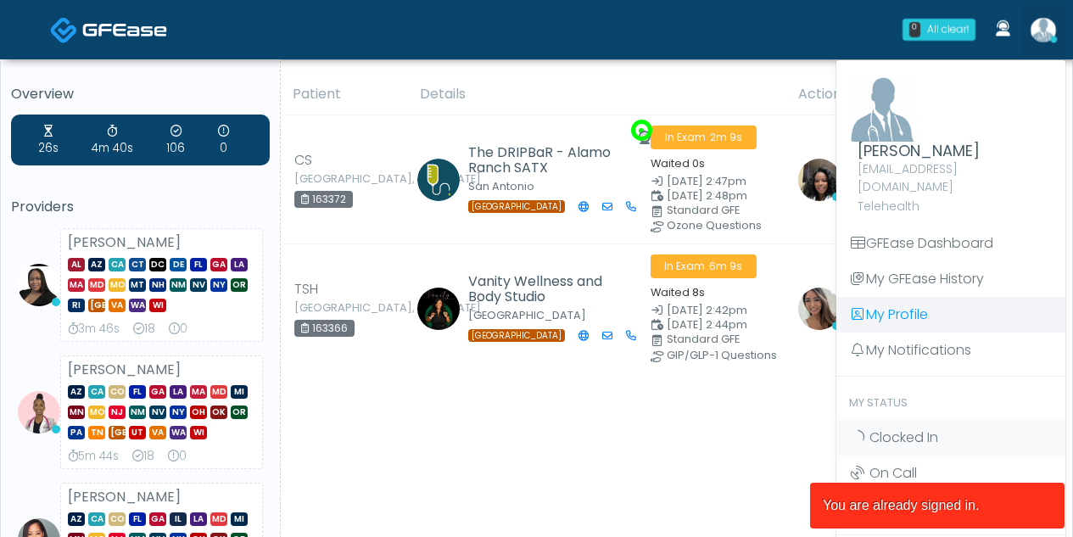
click at [907, 304] on link "My Profile" at bounding box center [950, 315] width 229 height 36
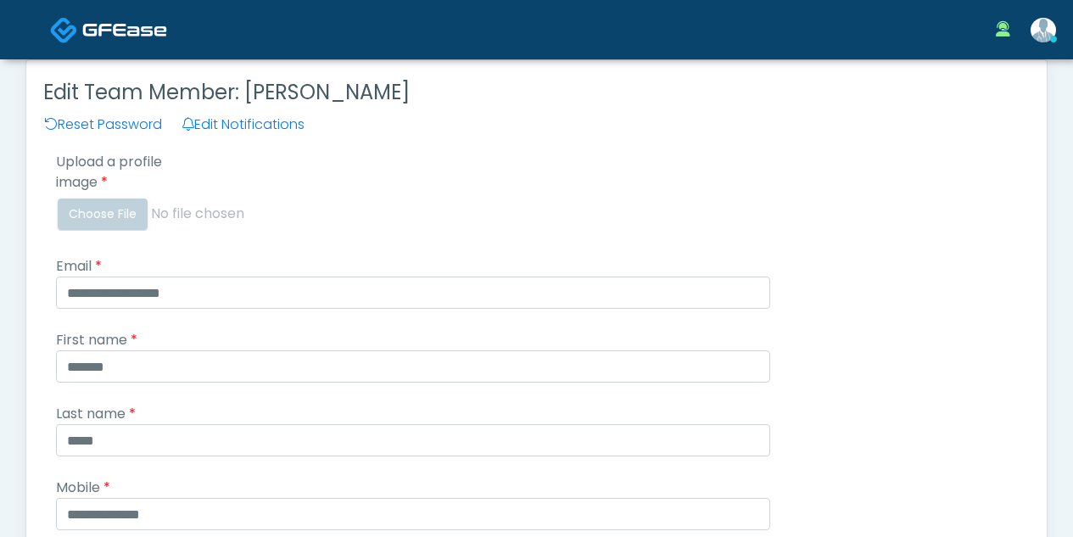
drag, startPoint x: 1075, startPoint y: 169, endPoint x: 1070, endPoint y: 158, distance: 12.1
click at [1070, 158] on html "[PERSON_NAME] [EMAIL_ADDRESS][DOMAIN_NAME] Telehealth GFEase Dashboard" at bounding box center [536, 478] width 1073 height 957
click at [124, 202] on input "Upload a profile image" at bounding box center [413, 214] width 714 height 34
type input "**********"
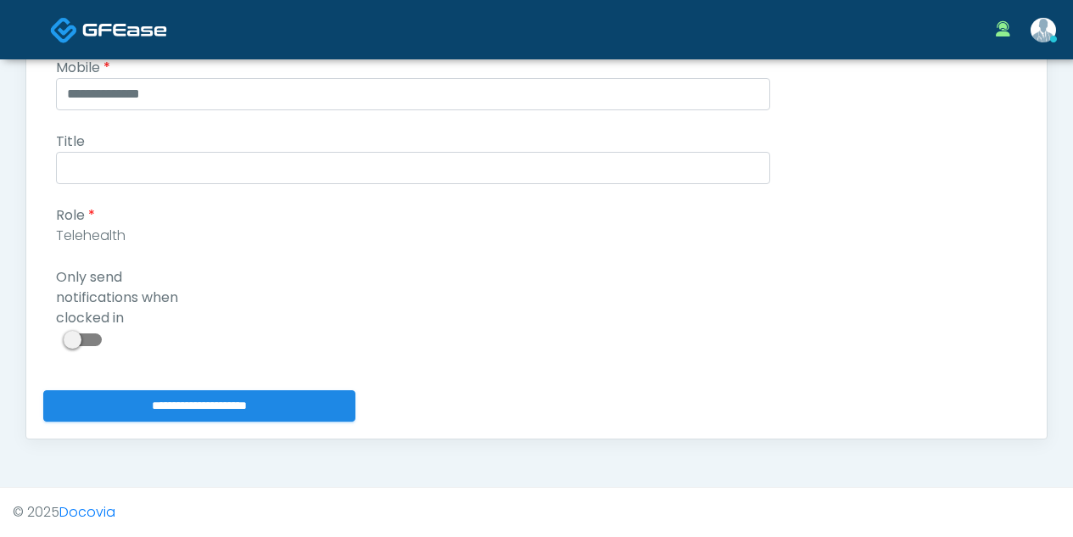
scroll to position [547, 0]
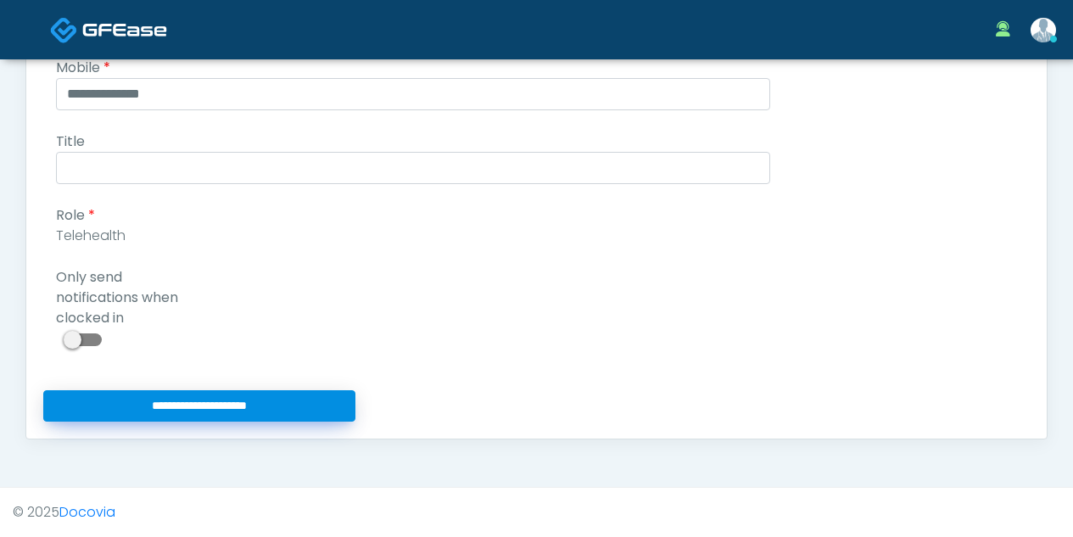
click at [173, 408] on input "**********" at bounding box center [199, 405] width 312 height 31
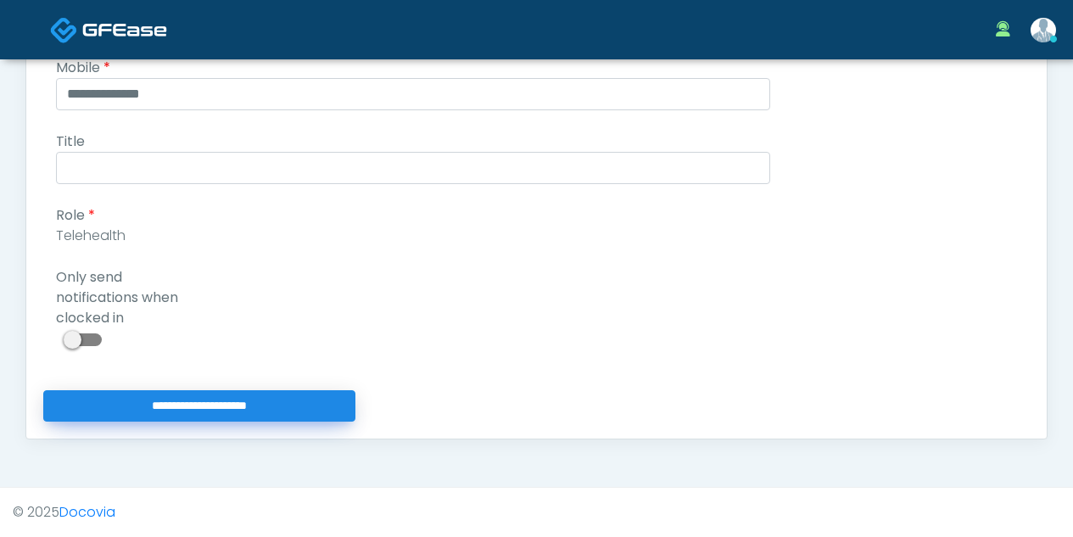
type input "**********"
